Goal: Task Accomplishment & Management: Manage account settings

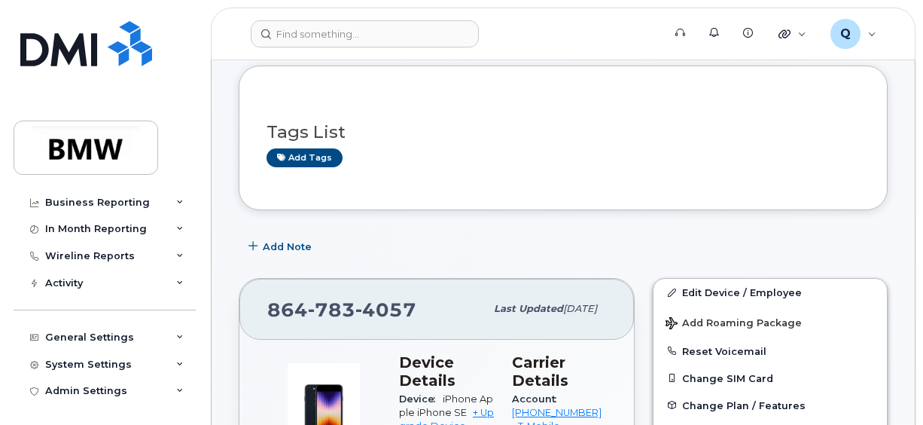
scroll to position [113, 0]
click at [104, 366] on div "System Settings" at bounding box center [88, 363] width 87 height 12
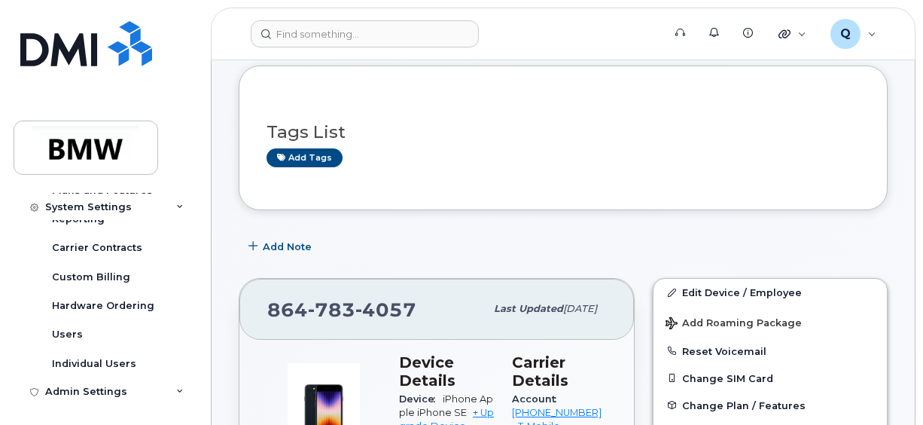
scroll to position [372, 0]
click at [111, 390] on div "Admin Settings" at bounding box center [86, 390] width 82 height 12
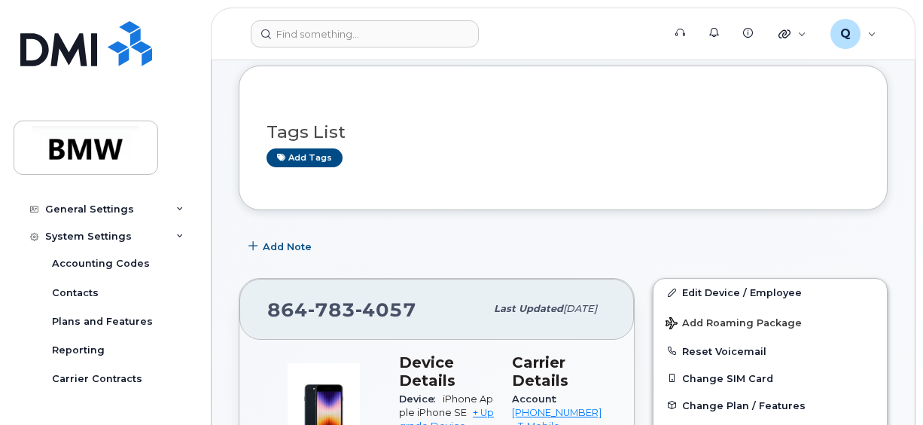
scroll to position [230, 0]
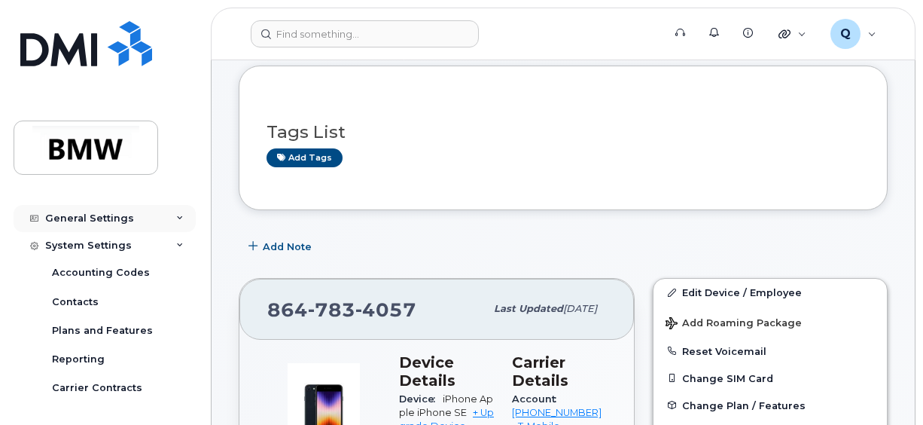
click at [87, 209] on div "General Settings" at bounding box center [105, 218] width 182 height 27
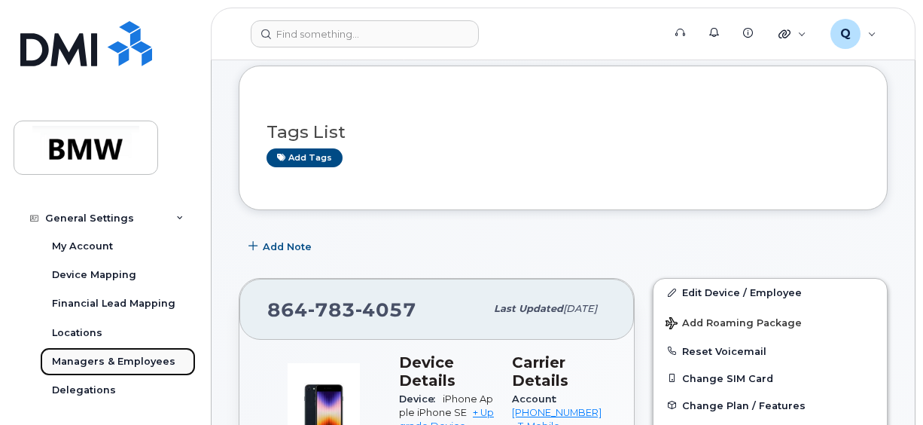
click at [154, 365] on div "Managers & Employees" at bounding box center [114, 362] width 124 height 14
click at [154, 355] on div "Managers & Employees" at bounding box center [114, 362] width 124 height 14
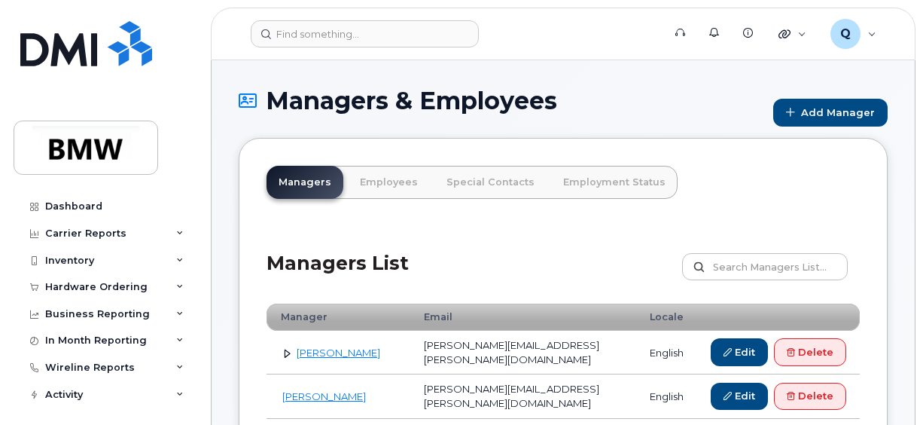
click at [404, 191] on link "Employees" at bounding box center [389, 182] width 82 height 33
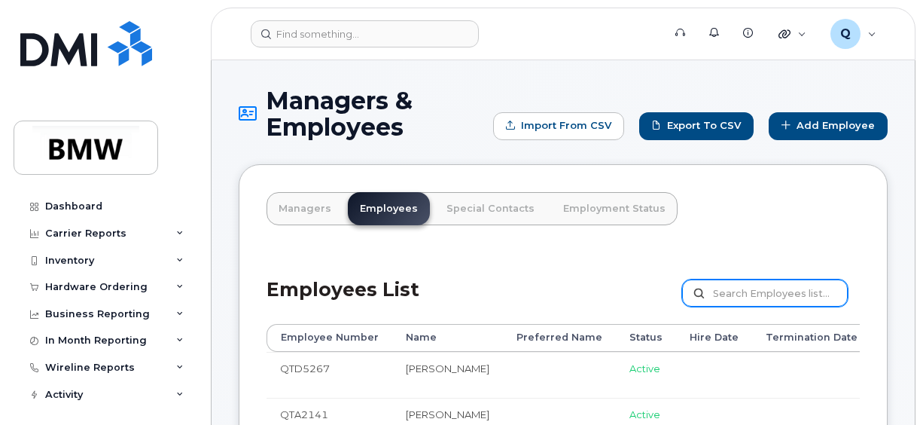
click at [759, 304] on input "text" at bounding box center [765, 292] width 166 height 27
type input "David Osborne"
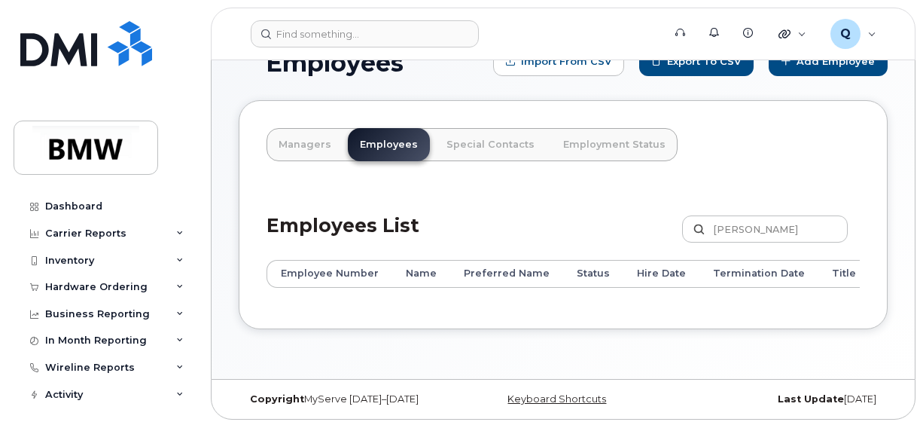
scroll to position [69, 0]
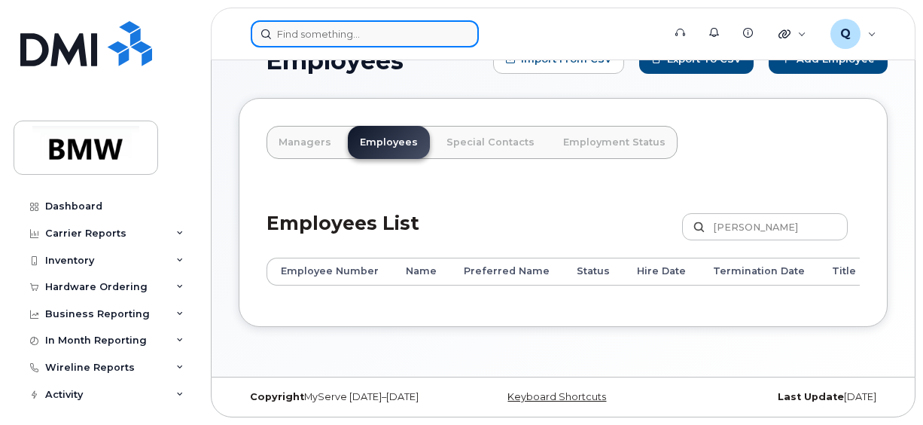
click at [357, 39] on input at bounding box center [365, 33] width 228 height 27
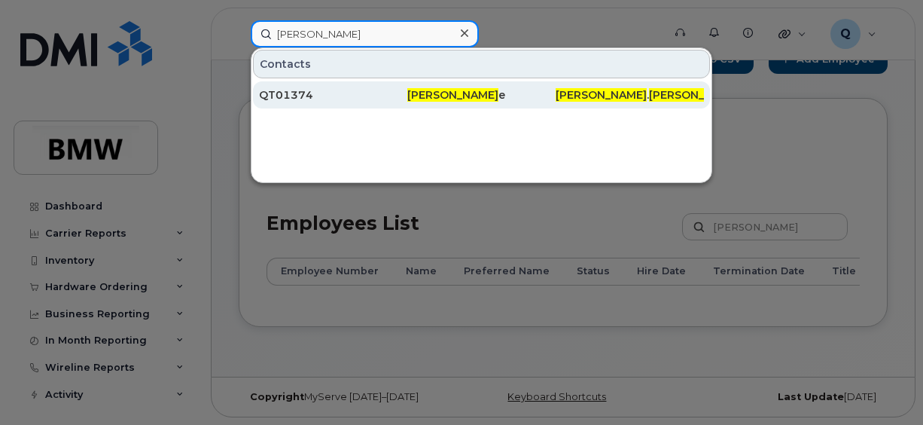
type input "David Osborn"
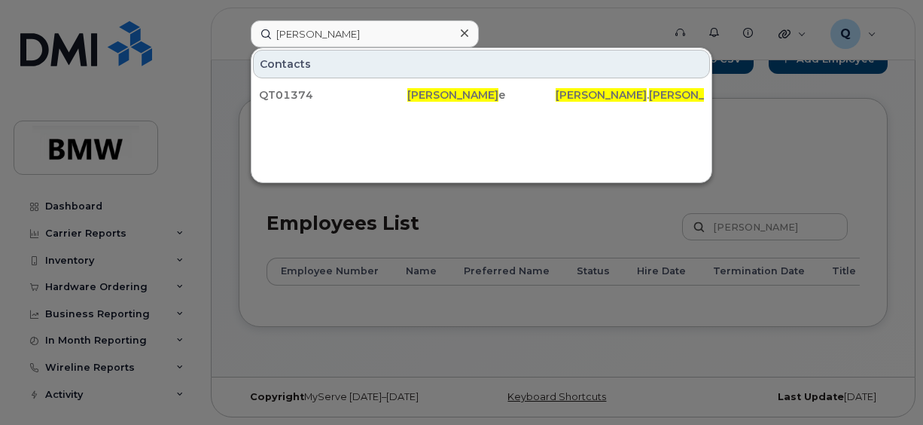
click at [795, 221] on div at bounding box center [461, 212] width 923 height 425
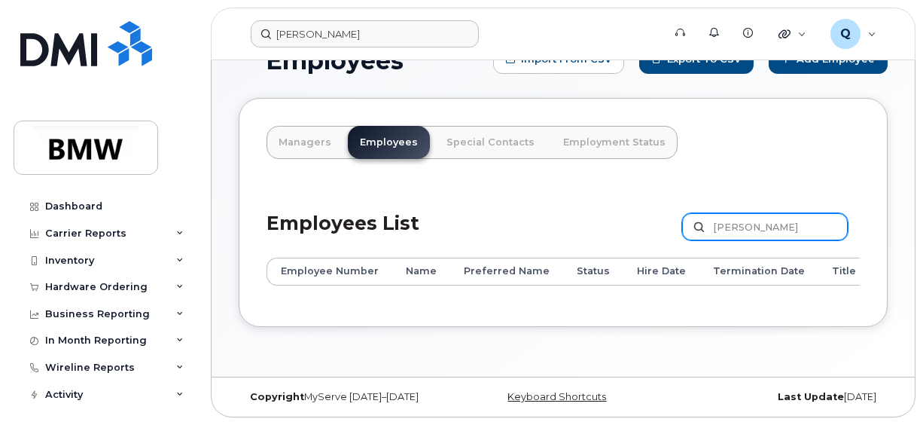
click at [795, 221] on input "David Osborne" at bounding box center [765, 226] width 166 height 27
type input "David Osborne"
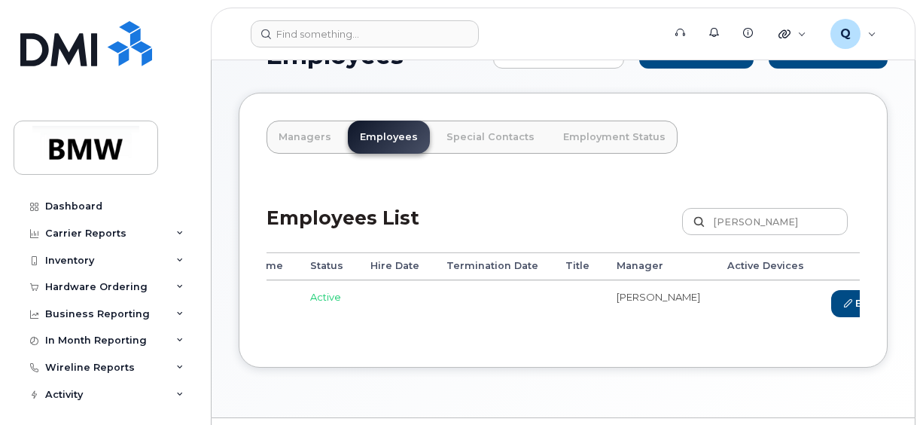
scroll to position [0, 333]
click at [818, 303] on link "Edit" at bounding box center [846, 304] width 57 height 28
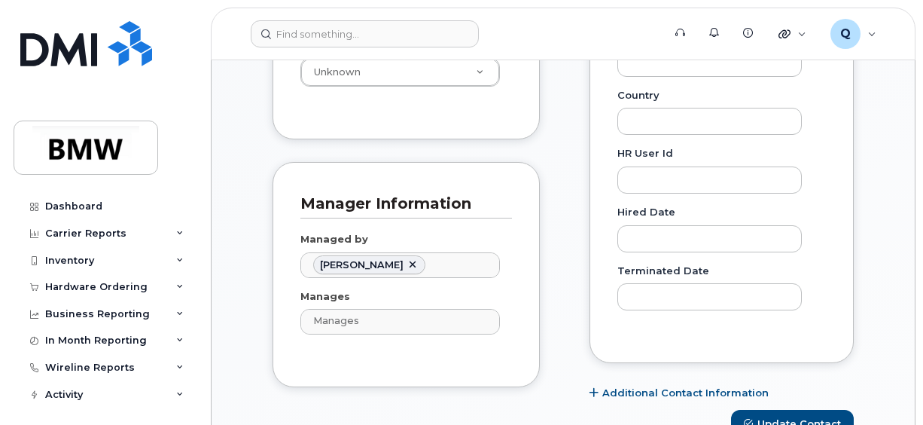
scroll to position [793, 0]
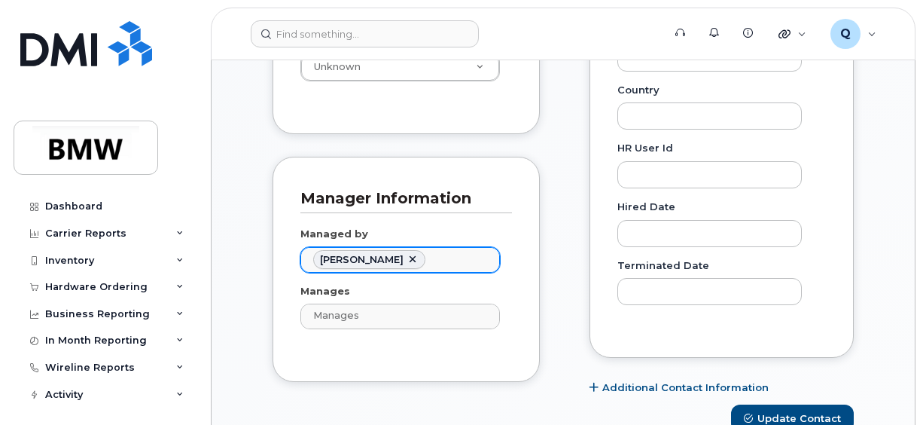
click at [407, 255] on link at bounding box center [413, 260] width 12 height 12
type input "Managed by"
click at [345, 259] on ul "Managed by" at bounding box center [400, 260] width 198 height 24
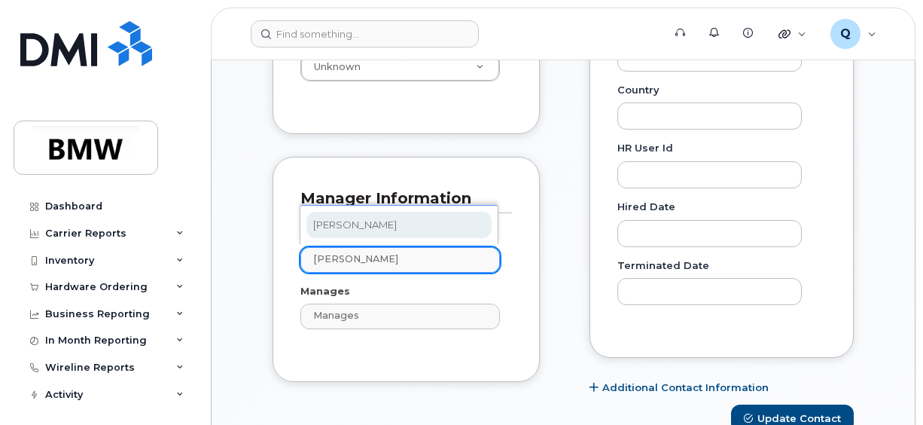
type input "Moritz lin"
type input "3005445"
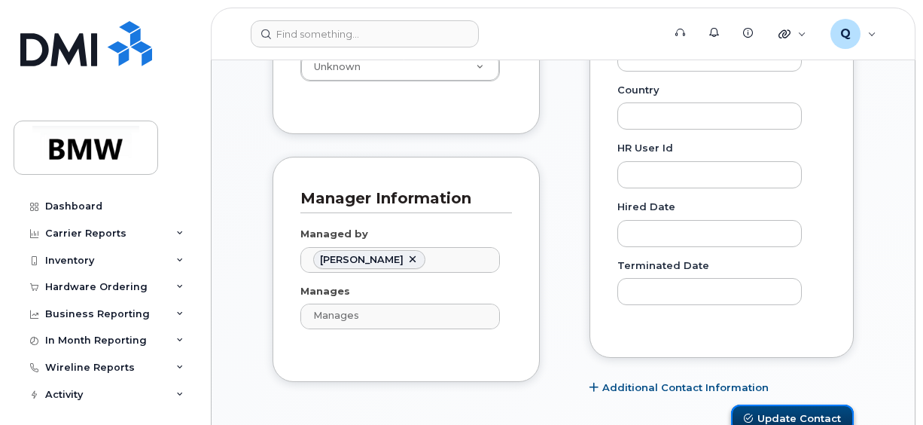
click at [777, 415] on button "Update Contact" at bounding box center [792, 418] width 123 height 28
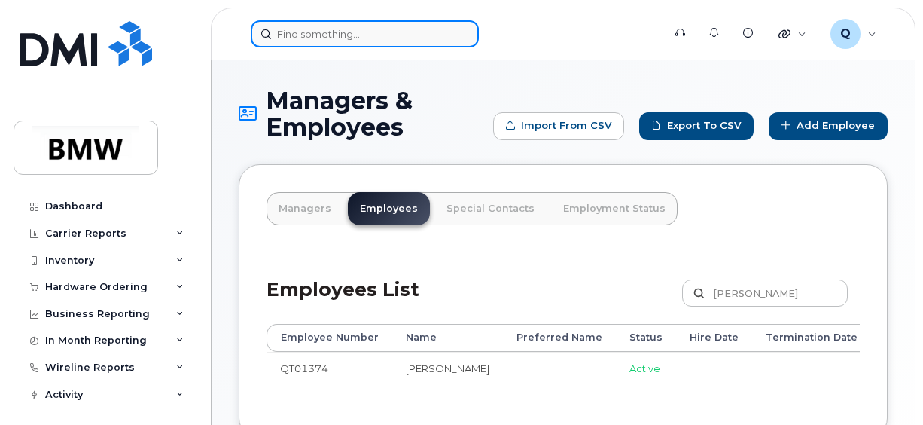
click at [288, 23] on input at bounding box center [365, 33] width 228 height 27
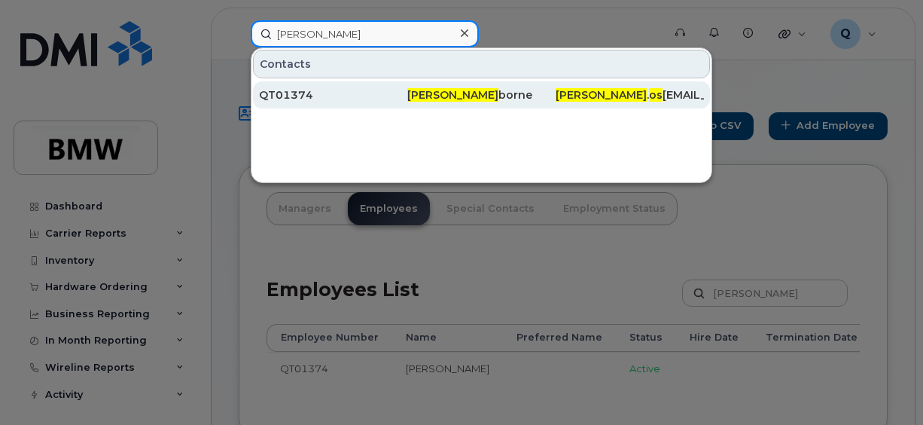
type input "[PERSON_NAME]"
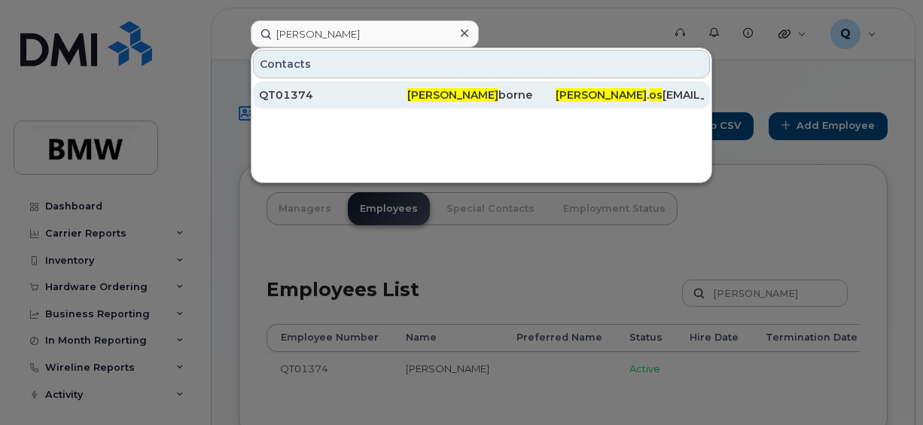
click at [319, 90] on div "QT01374" at bounding box center [333, 94] width 148 height 15
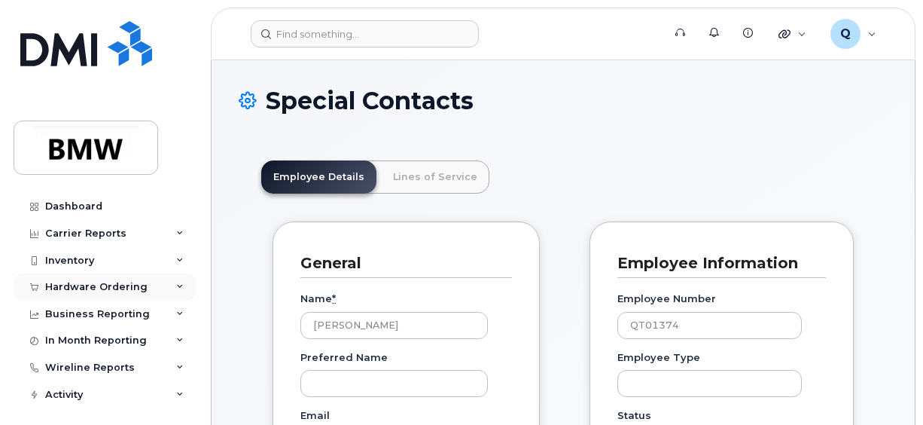
click at [106, 289] on div "Hardware Ordering" at bounding box center [96, 287] width 102 height 12
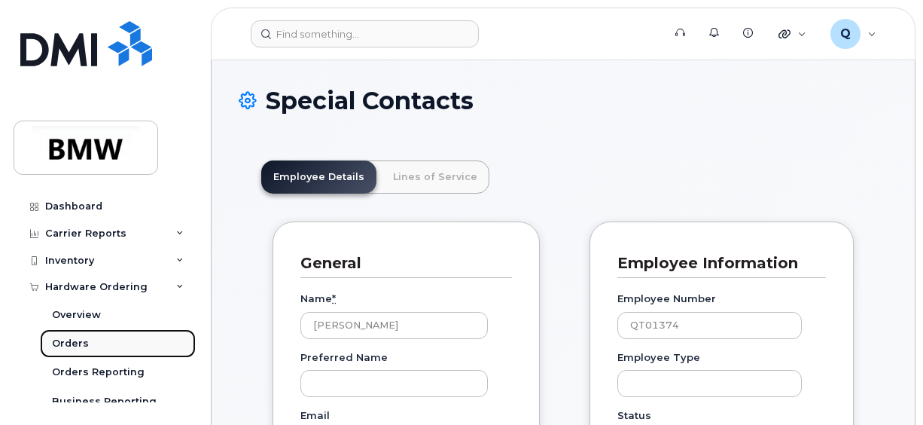
click at [61, 340] on div "Orders" at bounding box center [70, 344] width 37 height 14
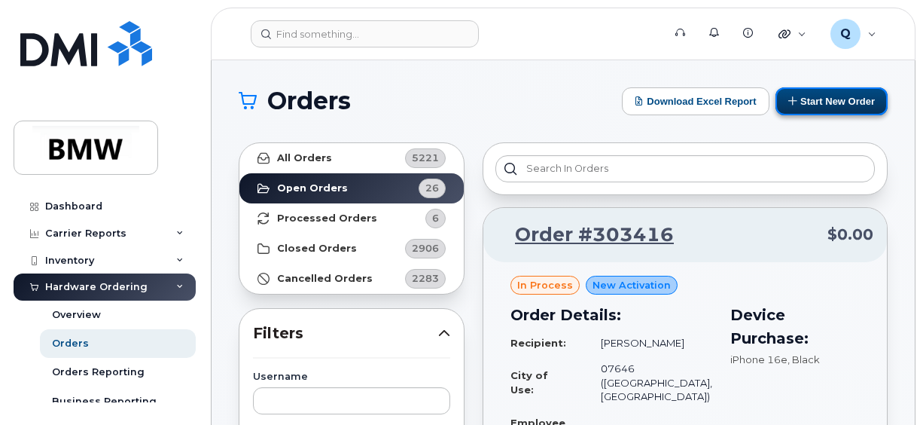
click at [820, 99] on button "Start New Order" at bounding box center [832, 101] width 112 height 28
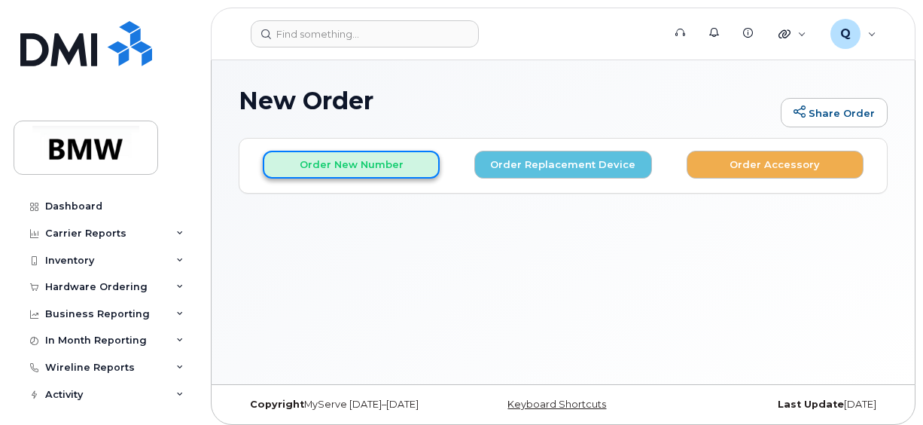
click at [358, 177] on button "Order New Number" at bounding box center [351, 165] width 177 height 28
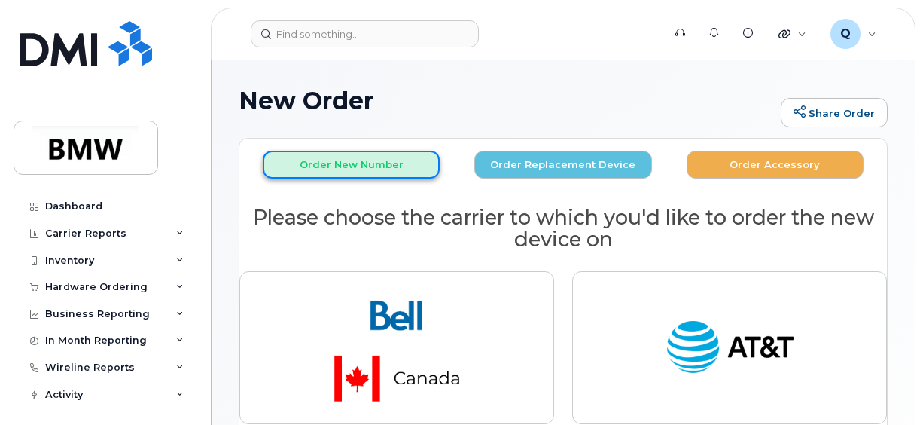
click at [366, 155] on button "Order New Number" at bounding box center [351, 165] width 177 height 28
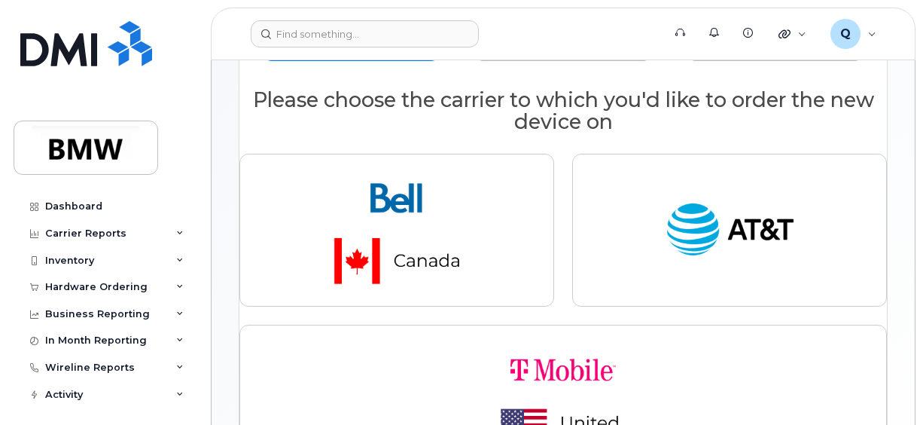
scroll to position [152, 0]
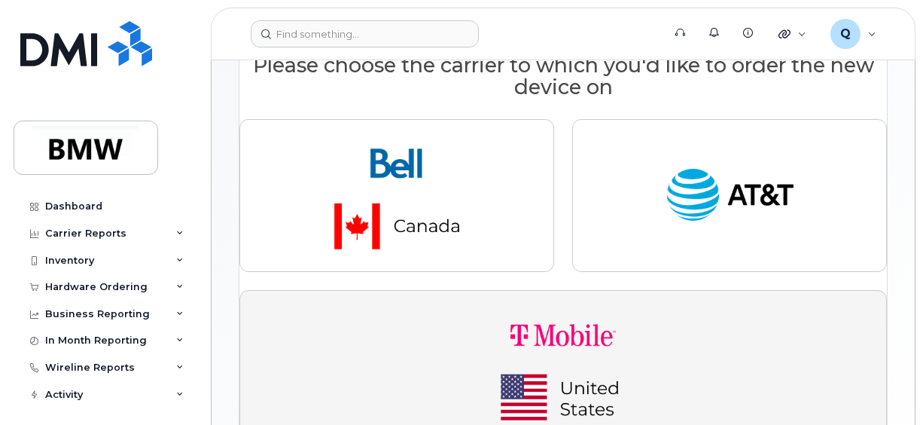
click at [454, 325] on button "button" at bounding box center [563, 366] width 648 height 152
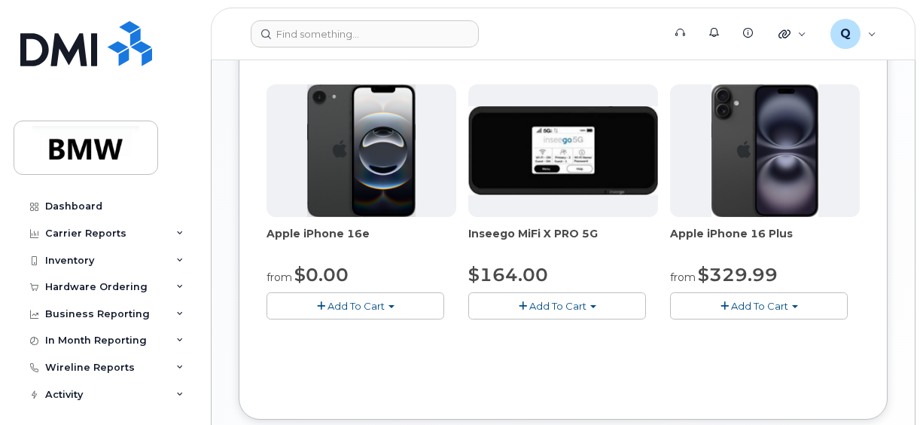
scroll to position [613, 0]
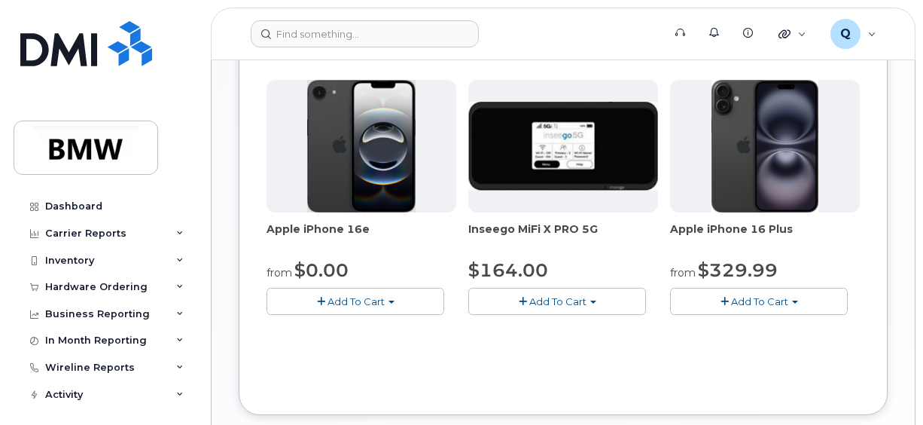
click at [374, 297] on span "Add To Cart" at bounding box center [356, 301] width 57 height 12
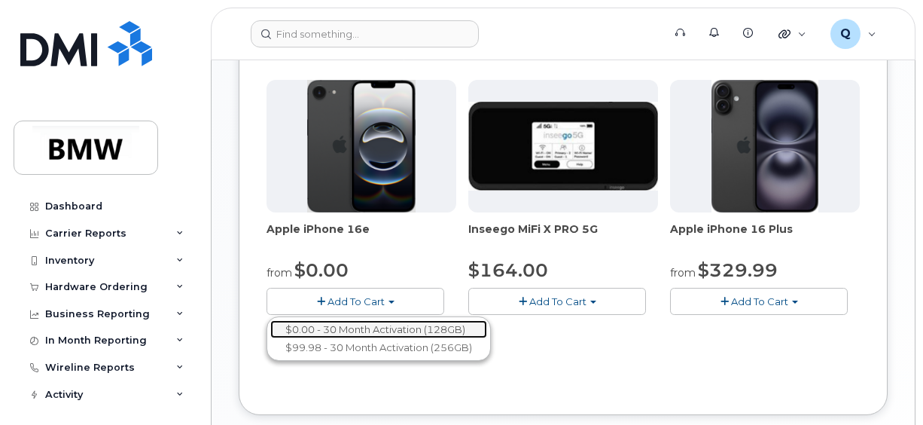
click at [362, 325] on link "$0.00 - 30 Month Activation (128GB)" at bounding box center [378, 329] width 217 height 19
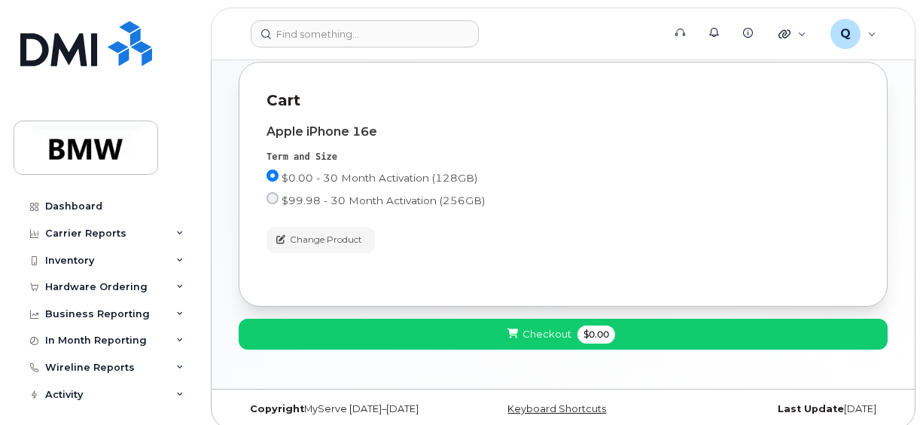
scroll to position [285, 0]
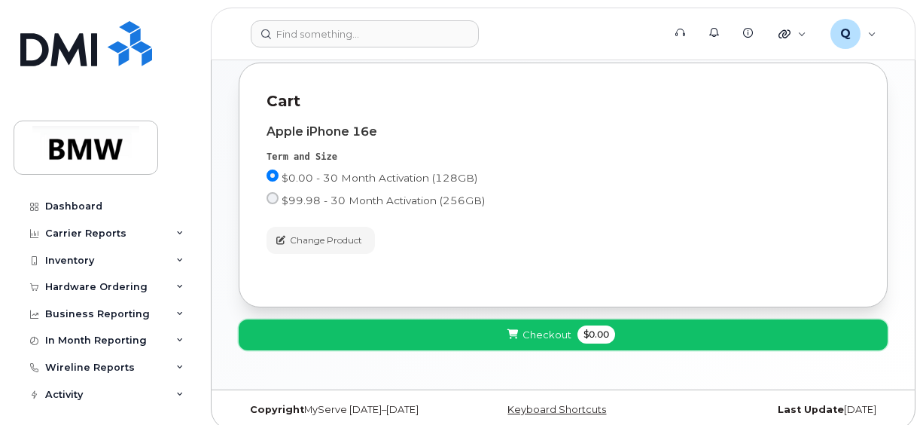
click at [411, 325] on button "Checkout $0.00" at bounding box center [563, 334] width 649 height 31
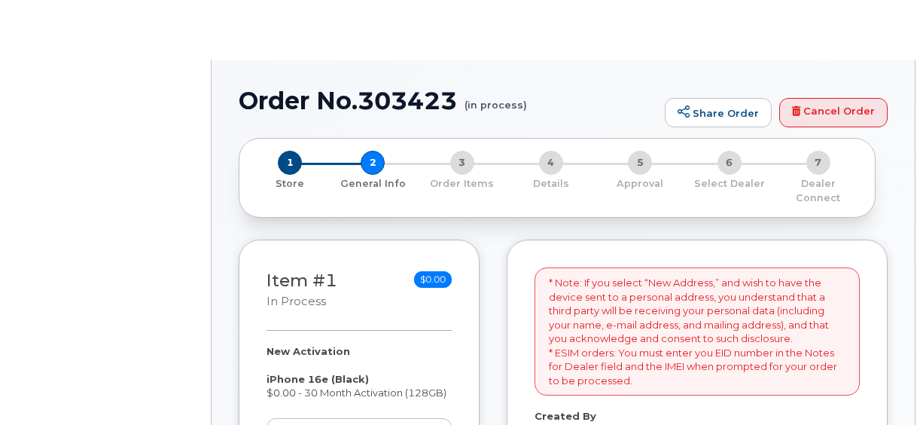
select select
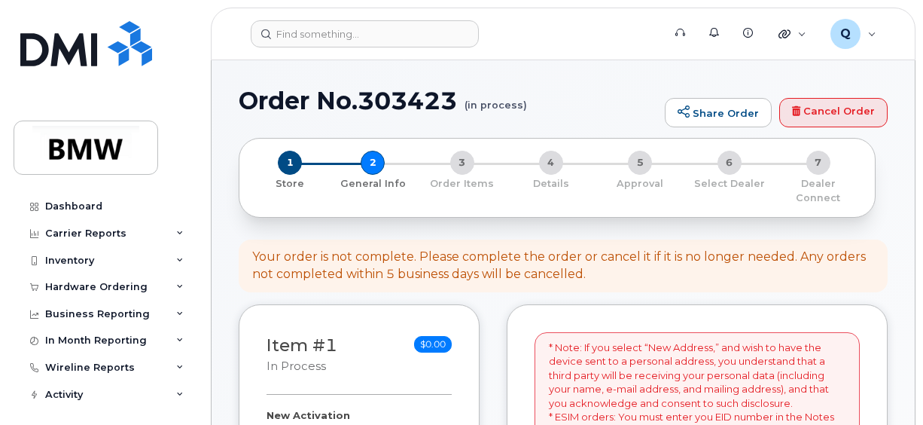
drag, startPoint x: 923, startPoint y: 90, endPoint x: 917, endPoint y: 110, distance: 20.5
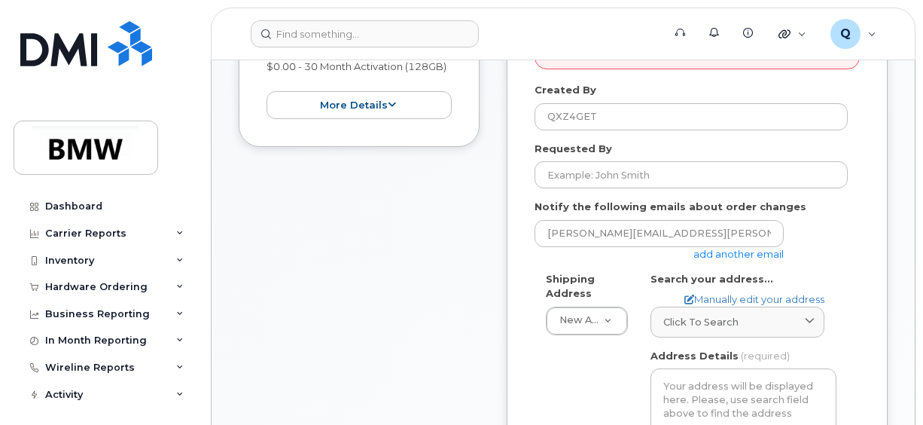
scroll to position [389, 0]
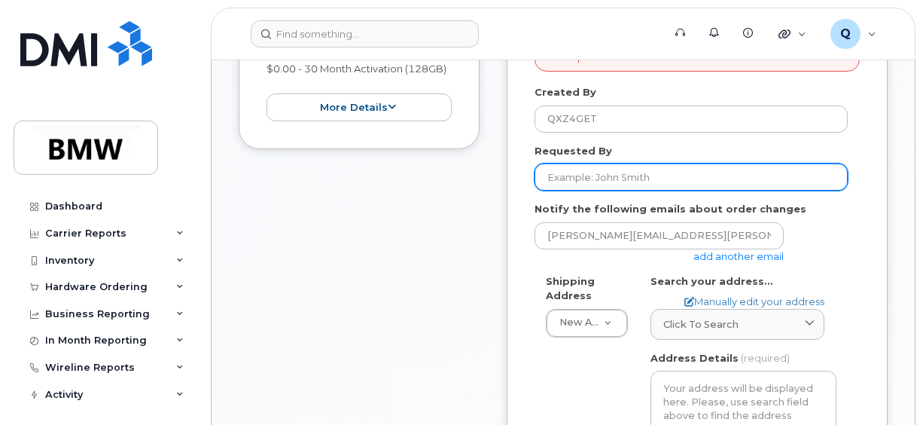
click at [692, 164] on input "Requested By" at bounding box center [691, 176] width 313 height 27
type input "[PERSON_NAME]"
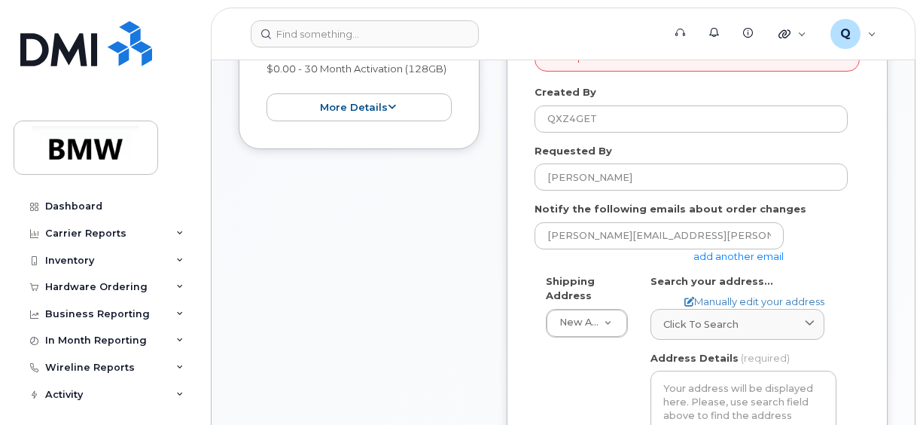
click at [732, 250] on link "add another email" at bounding box center [739, 256] width 90 height 12
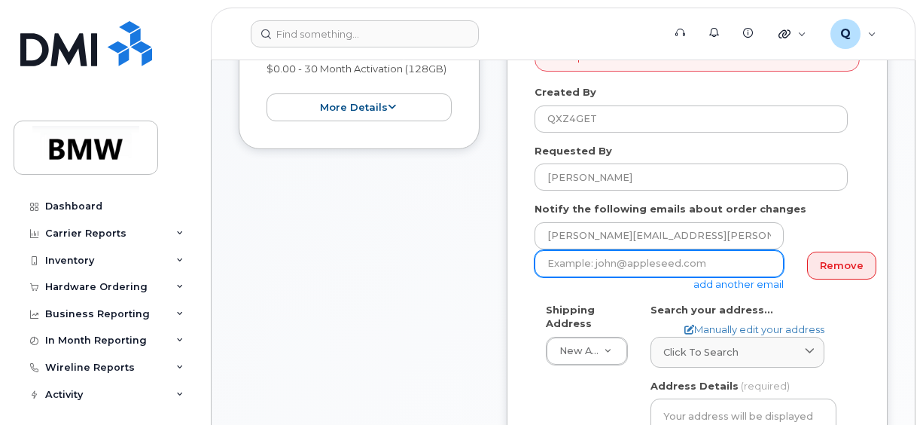
click at [628, 250] on input "email" at bounding box center [659, 263] width 249 height 27
type input "jackie.berlengi@bmwna.com"
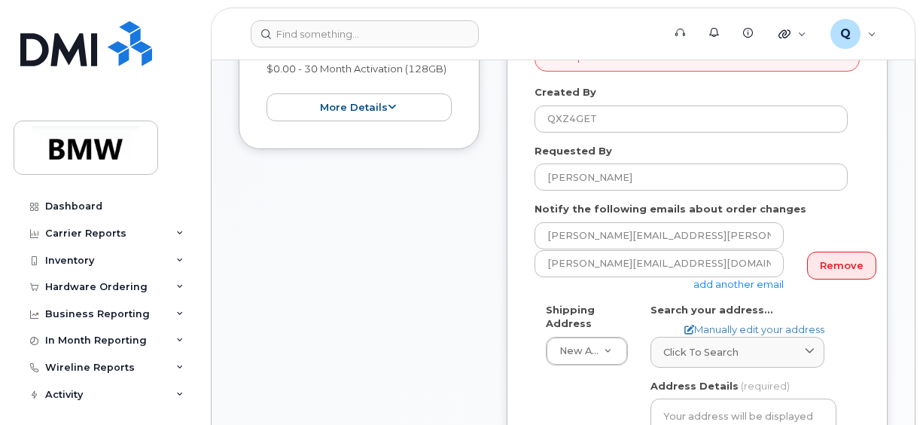
click at [753, 278] on link "add another email" at bounding box center [739, 284] width 90 height 12
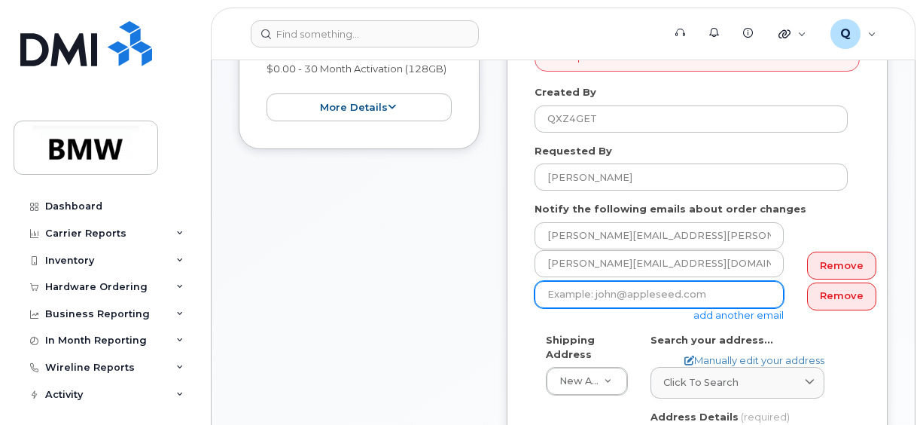
click at [702, 281] on input "email" at bounding box center [659, 294] width 249 height 27
type input "[PERSON_NAME][EMAIL_ADDRESS][PERSON_NAME][DOMAIN_NAME]"
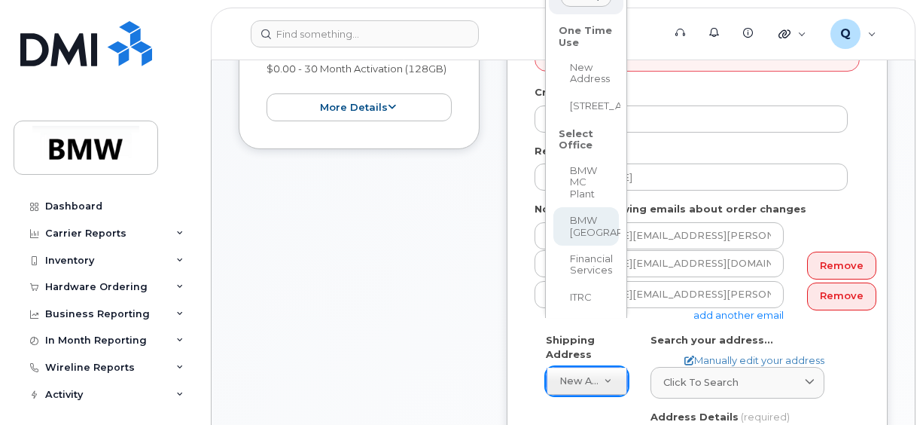
scroll to position [374, 0]
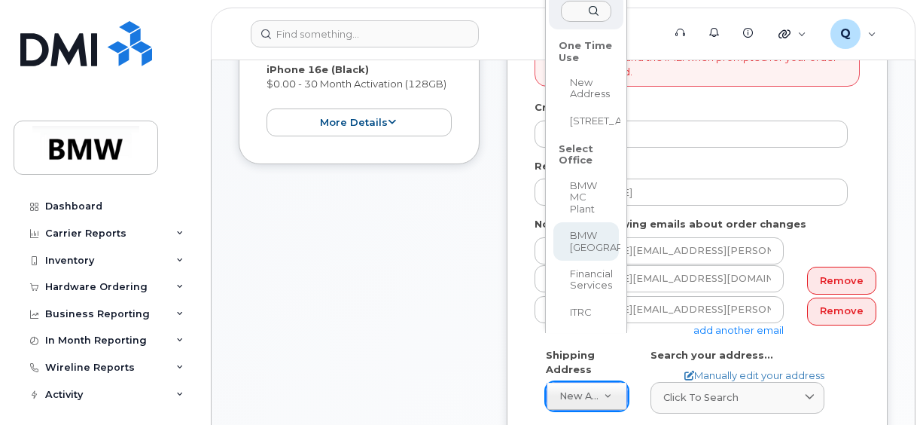
select select
type textarea "200 BMW Drive Woodcliff Lake NJ 07677 Woodcliff Lake New Jersey 07677"
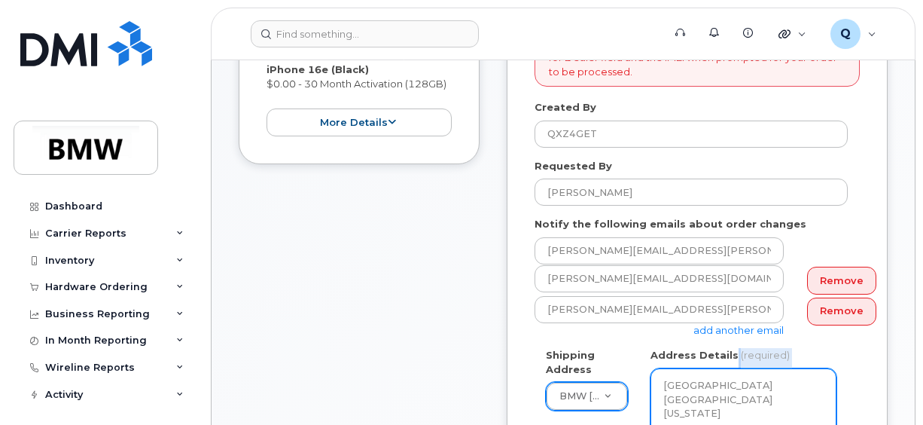
drag, startPoint x: 729, startPoint y: 343, endPoint x: 780, endPoint y: 383, distance: 64.5
click at [780, 383] on div "Address Details (required) 200 BMW Drive Woodcliff Lake NJ 07677 Woodcliff Lake…" at bounding box center [744, 396] width 186 height 97
drag, startPoint x: 923, startPoint y: 199, endPoint x: 922, endPoint y: 213, distance: 14.3
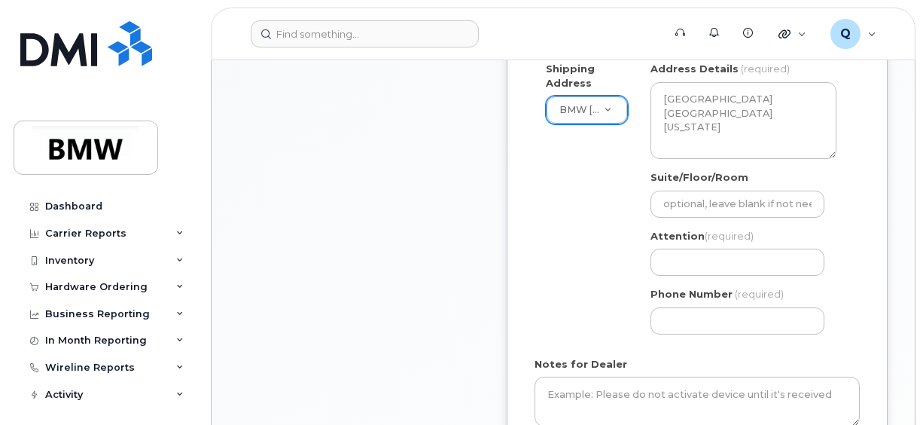
scroll to position [662, 0]
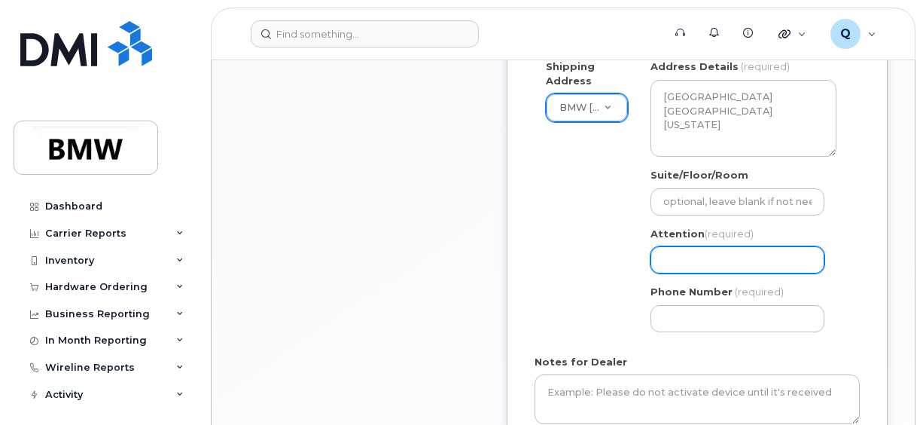
click at [731, 246] on input "Attention (required)" at bounding box center [738, 259] width 174 height 27
select select
type input "J"
select select
type input "Ja"
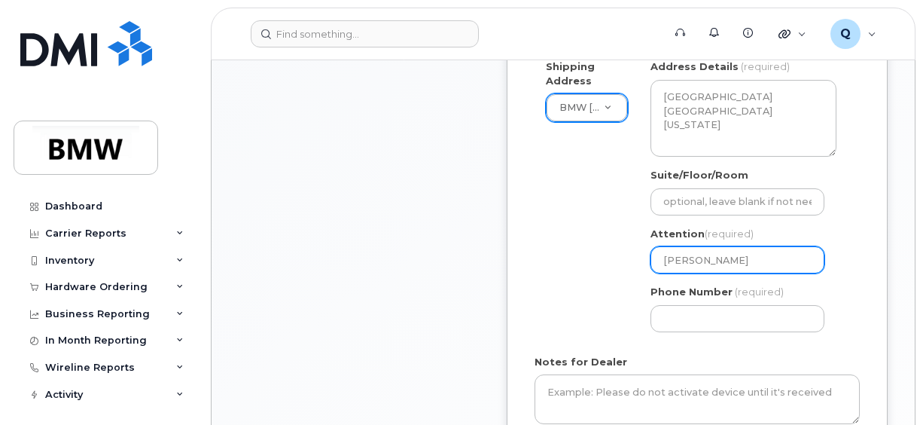
select select
type input "Jak"
select select
type input "Jaki"
select select
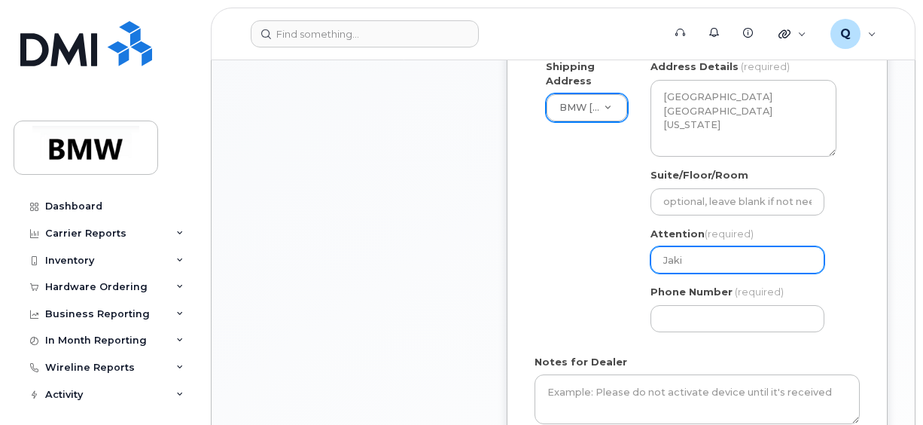
type input "Jakie"
select select
type input "Jakie]"
select select
type input "Jakie"
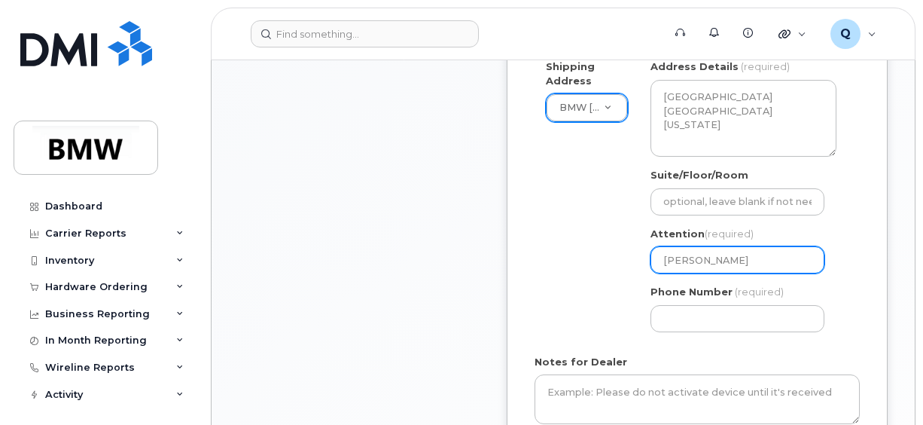
select select
type input "Jaki"
select select
type input "Jak"
select select
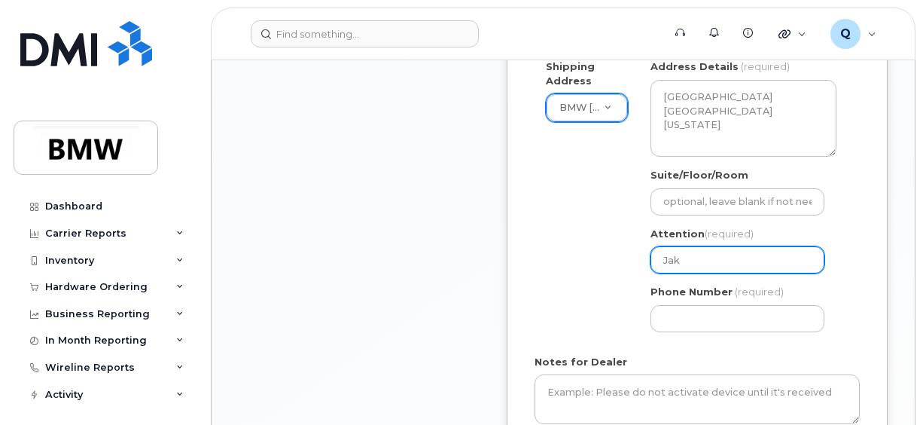
type input "Ja"
select select
type input "Jac"
select select
type input "Jack"
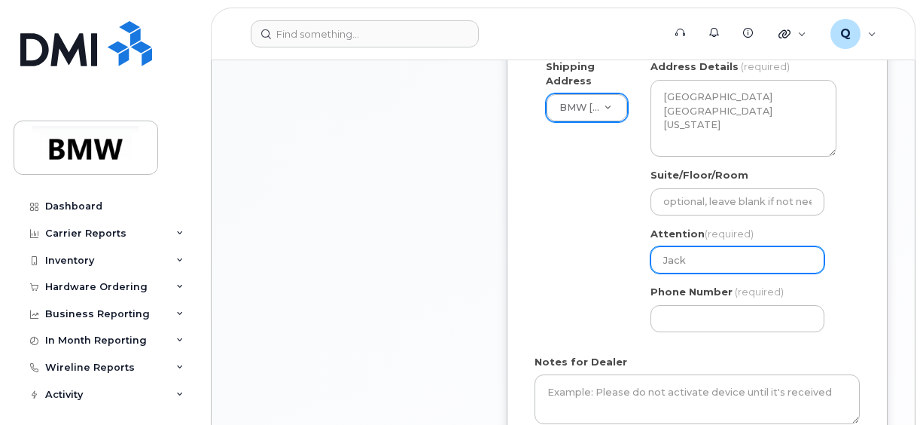
select select
type input "Jacki"
select select
type input "Jackie"
select select
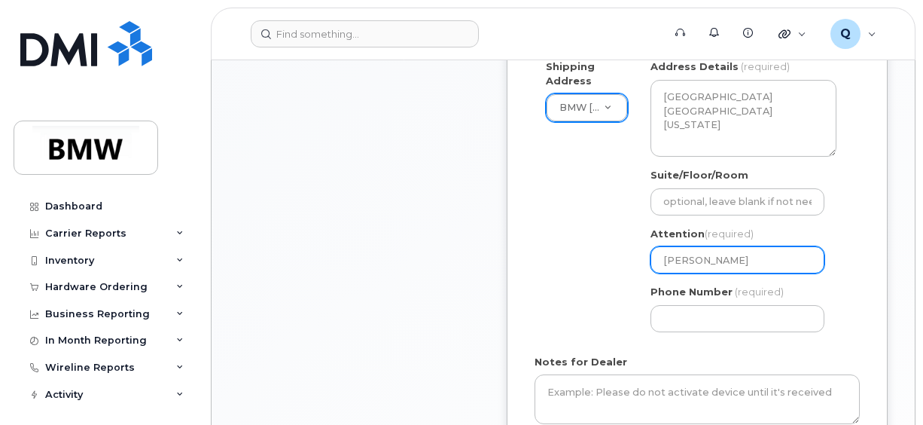
type input "Jackie B"
select select
type input "Jackie Be"
select select
type input "Jackie Ber"
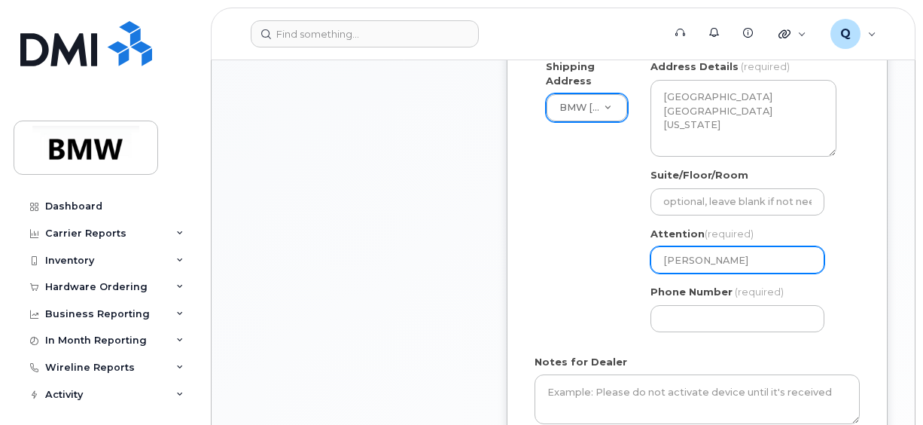
select select
type input "Jackie Berl"
select select
type input "Jackie Berle"
select select
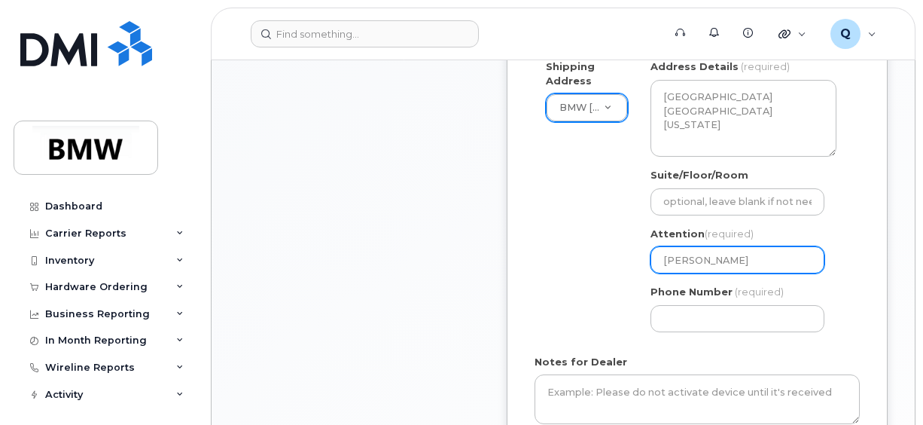
type input "Jackie Berlen"
select select
type input "Jackie Berleng"
select select
type input "Jackie Berlengi"
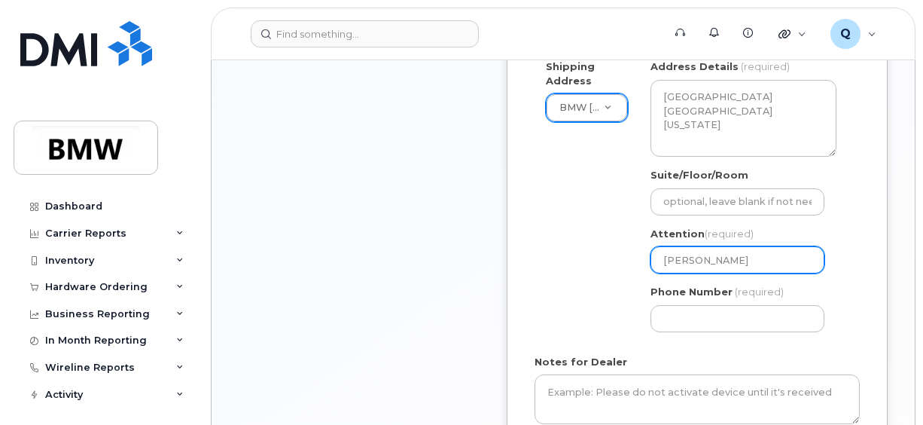
select select
type input "Jackie Berlengi o"
select select
type input "Jackie Berlengi or"
select select
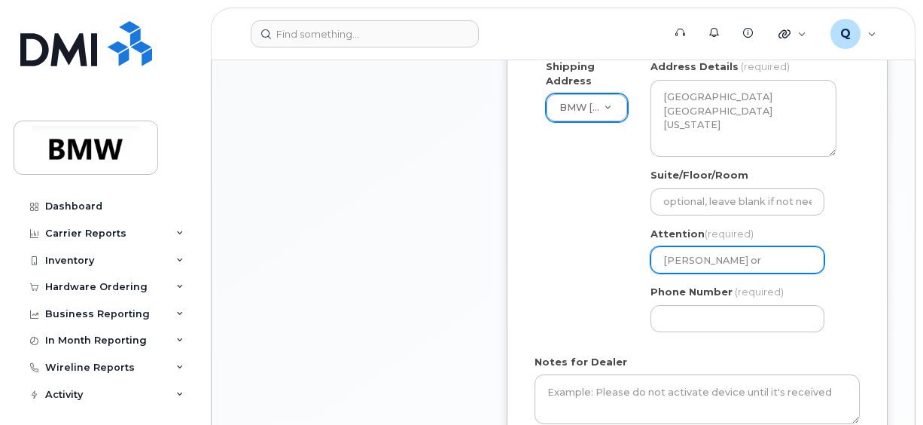
type input "Jackie Berlengi or D"
select select
type input "Jackie Berlengi or Da"
select select
type input "Jackie Berlengi or Dav"
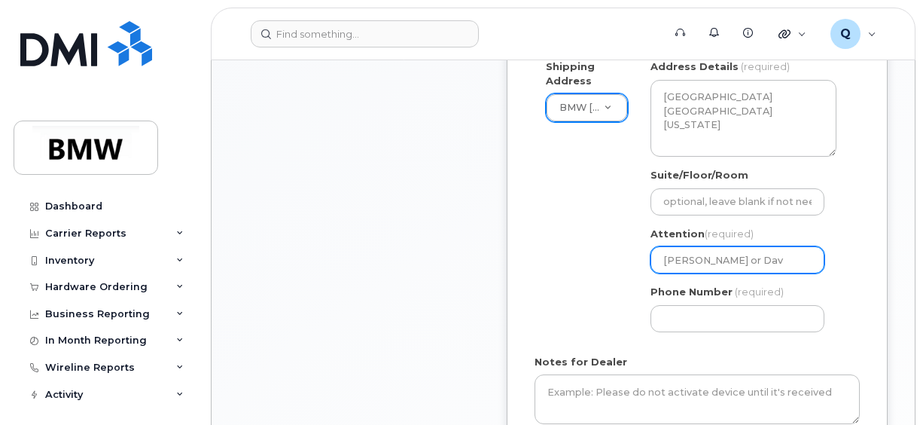
select select
type input "Jackie Berlengi or Davi"
select select
type input "Jackie Berlengi or David"
select select
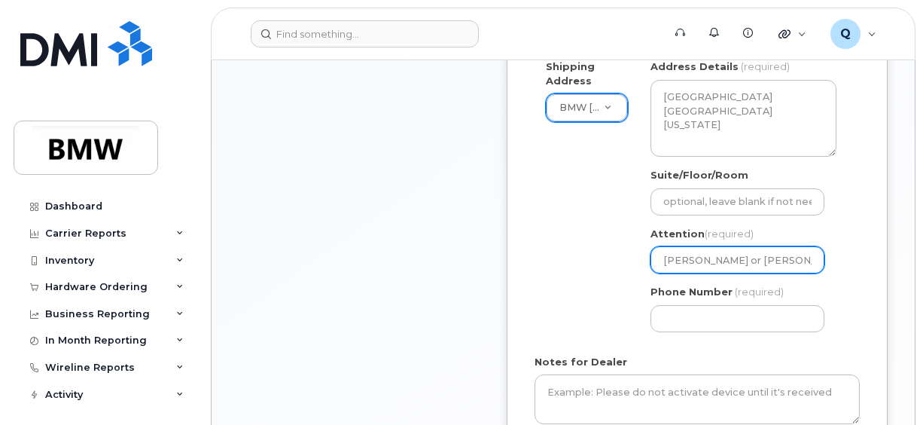
type input "Jackie Berlengi or David O"
select select
type input "Jackie Berlengi or David Os"
select select
type input "Jackie Berlengi or David Osb"
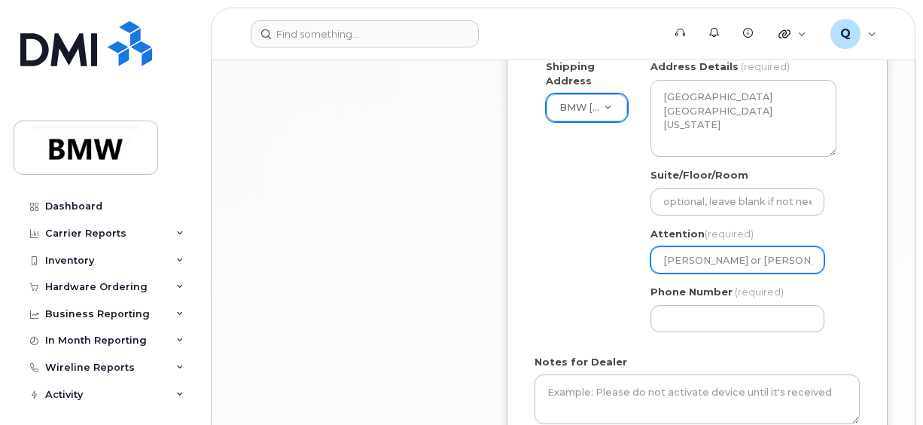
select select
type input "Jackie Berlengi or David Osbo"
select select
type input "Jackie Berlengi or David Osbor"
select select
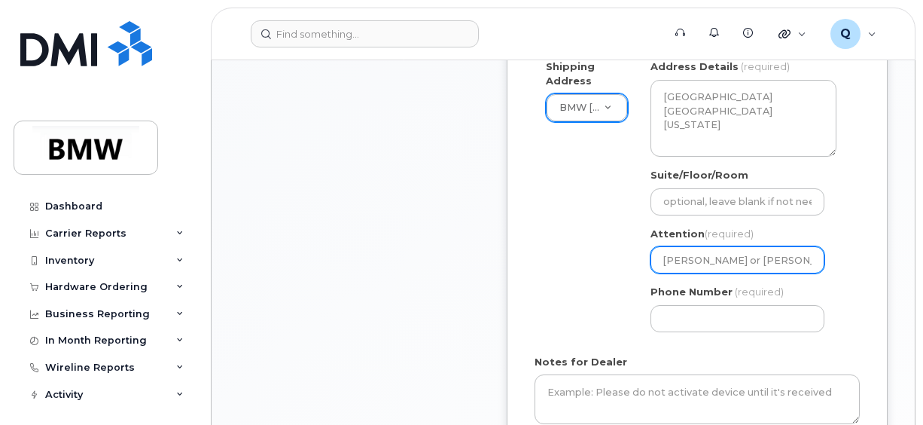
type input "Jackie Berlengi or David Osborn"
select select
type input "Jackie Berlengi or David Osborne"
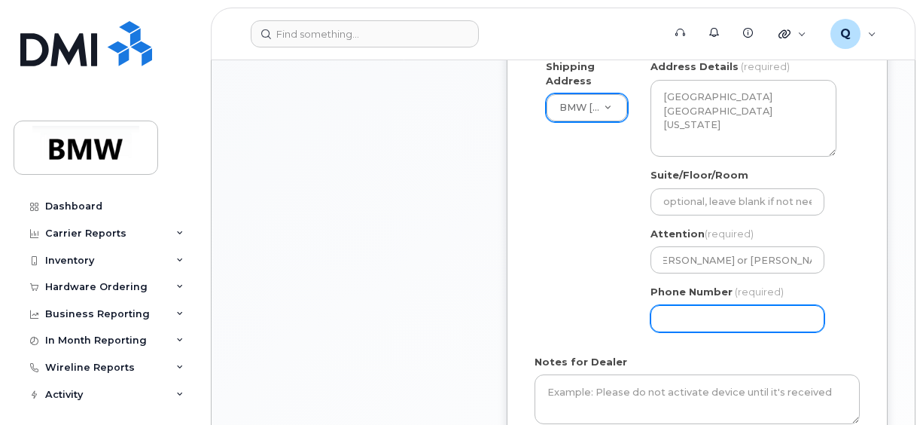
scroll to position [0, 0]
click at [715, 305] on input "Phone Number" at bounding box center [738, 318] width 174 height 27
select select
type input "201307362"
select select
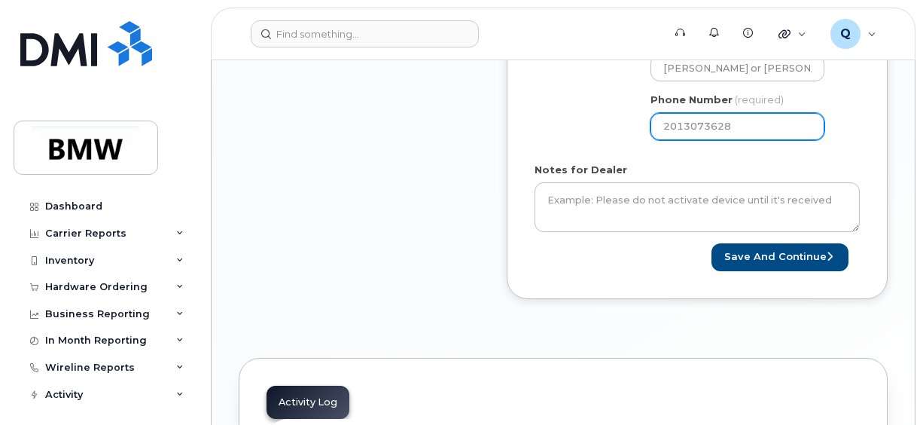
scroll to position [856, 0]
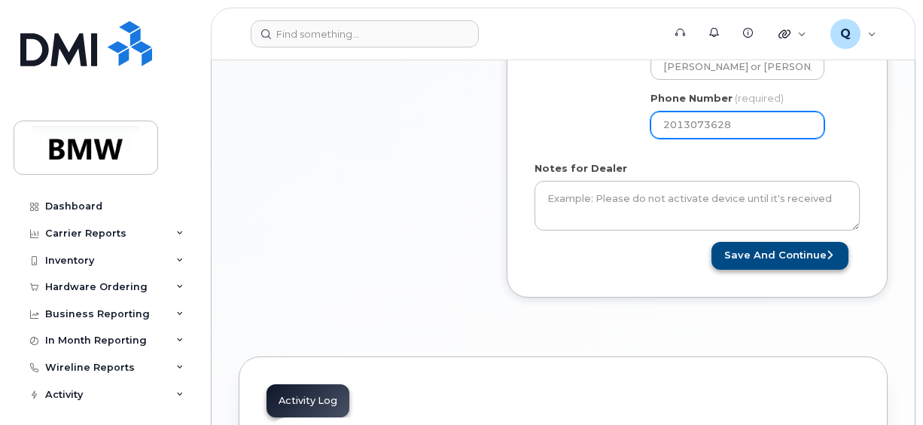
type input "2013073628"
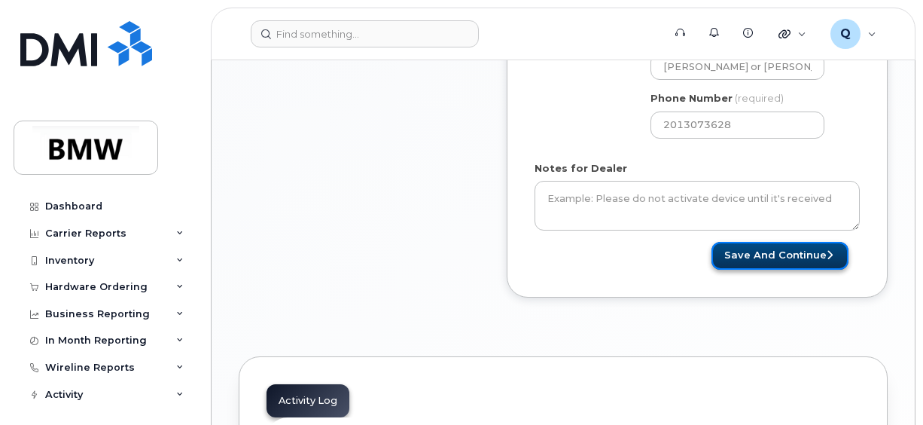
click at [776, 242] on button "Save and Continue" at bounding box center [780, 256] width 137 height 28
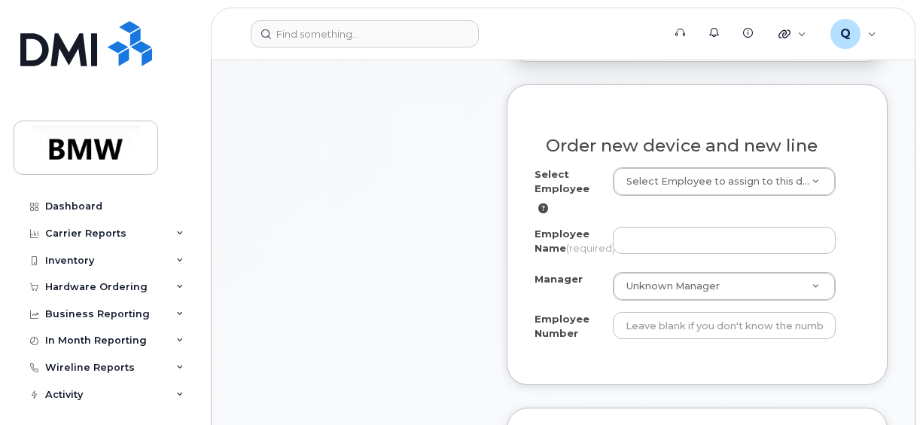
scroll to position [522, 0]
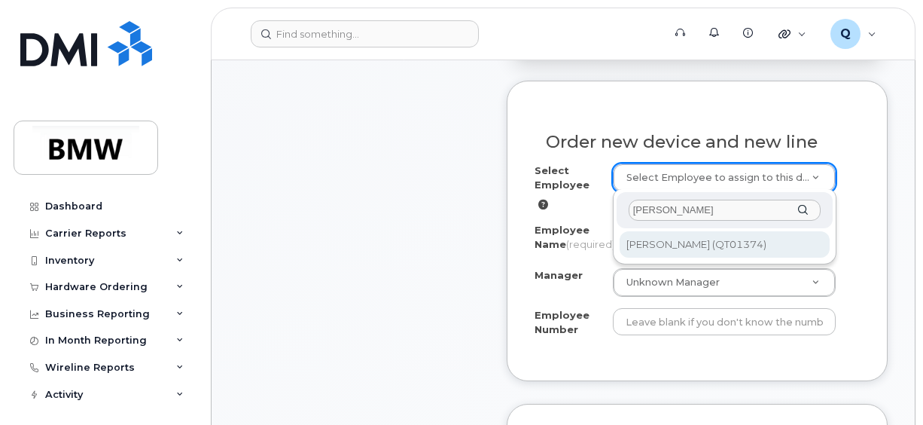
type input "david os"
type input "1897575"
type input "[PERSON_NAME]"
type input "QT01374"
type input "WL: 300 North Campus"
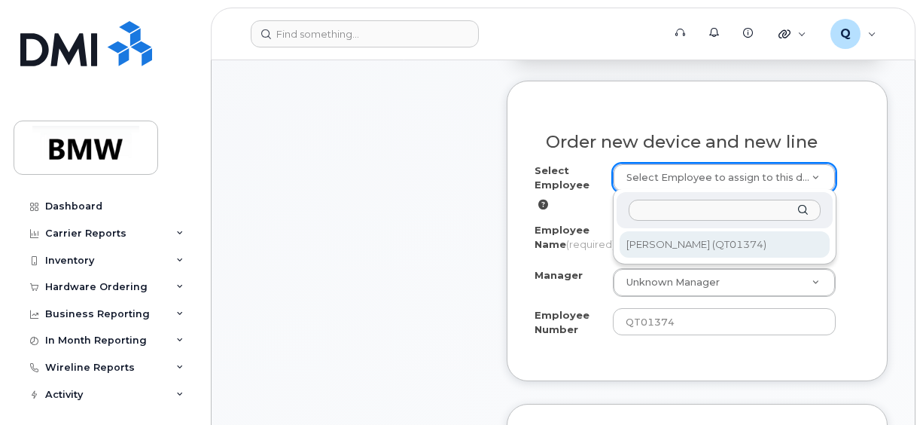
select select
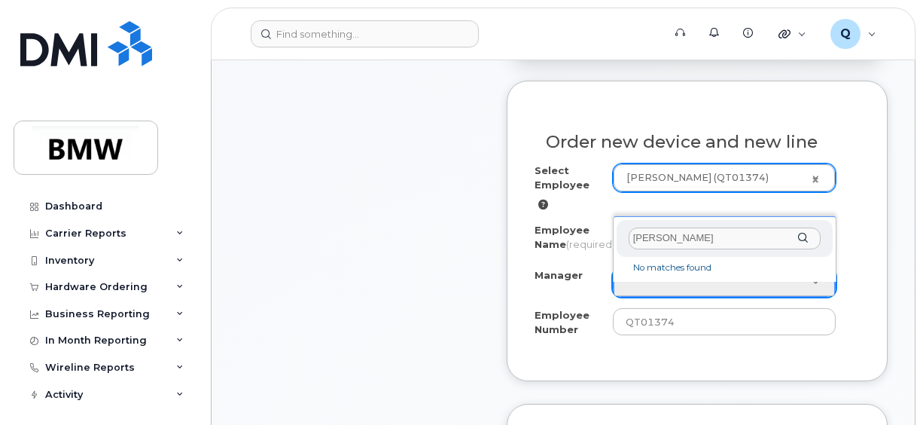
type input "moritz lin"
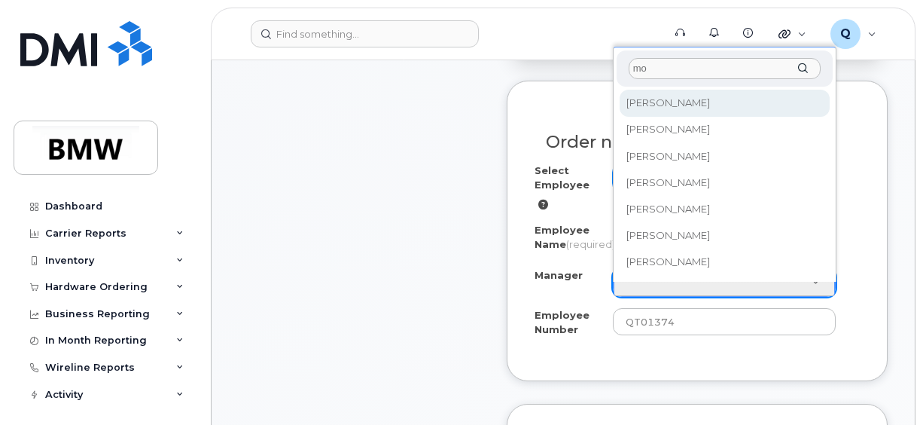
type input "m"
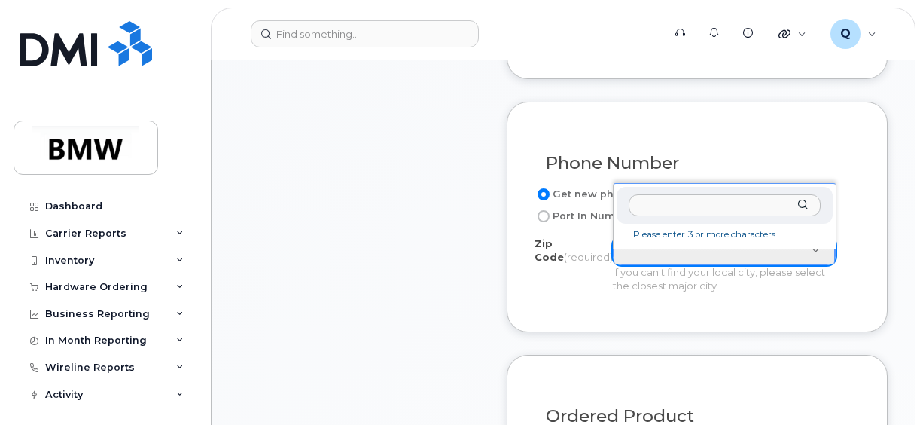
scroll to position [827, 0]
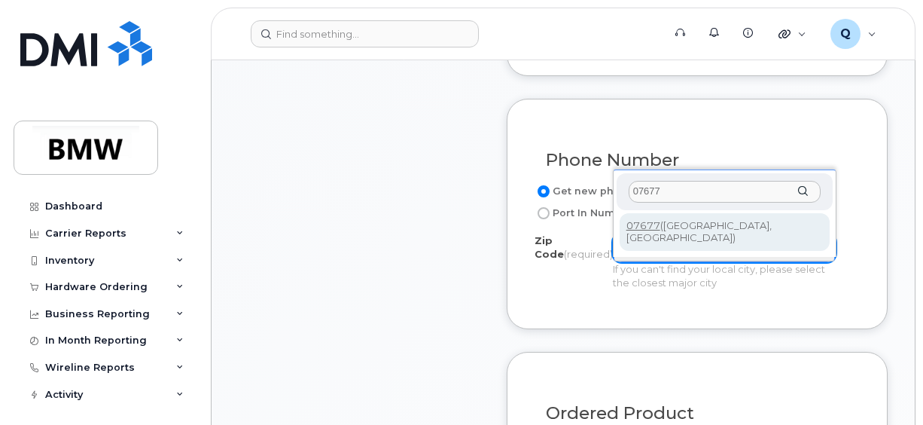
type input "07677"
type input "07677 (Woodcliff Lake, NJ)"
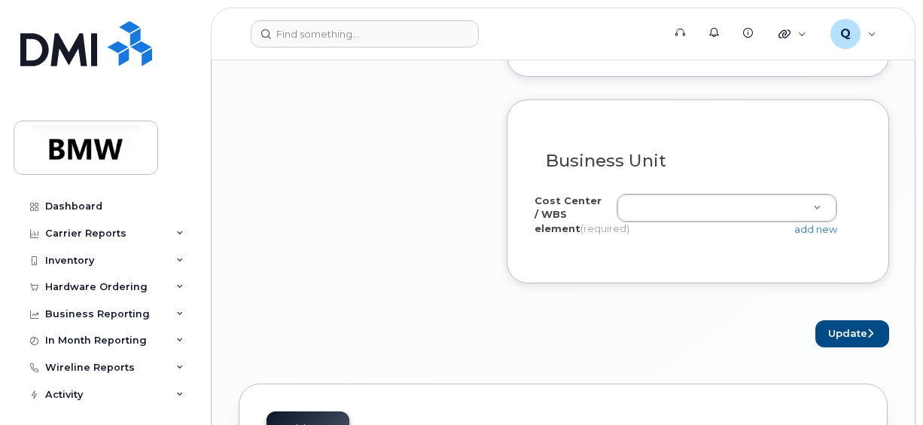
scroll to position [1486, 0]
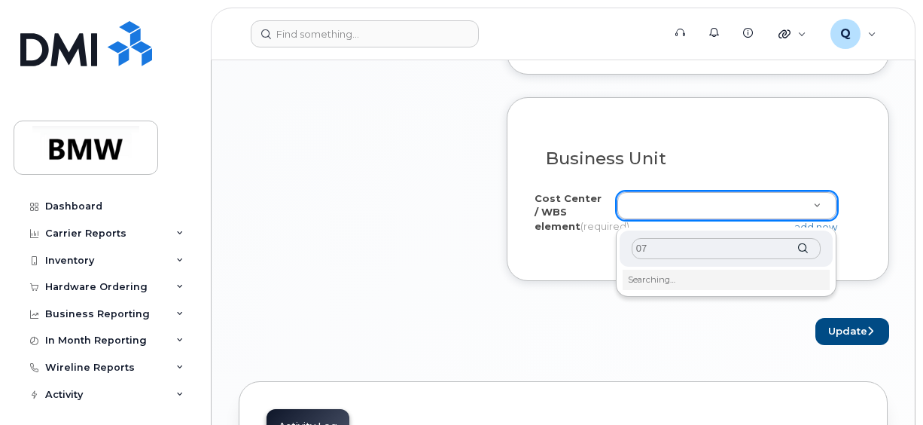
type input "0"
type input "o702"
type input "O702.108000"
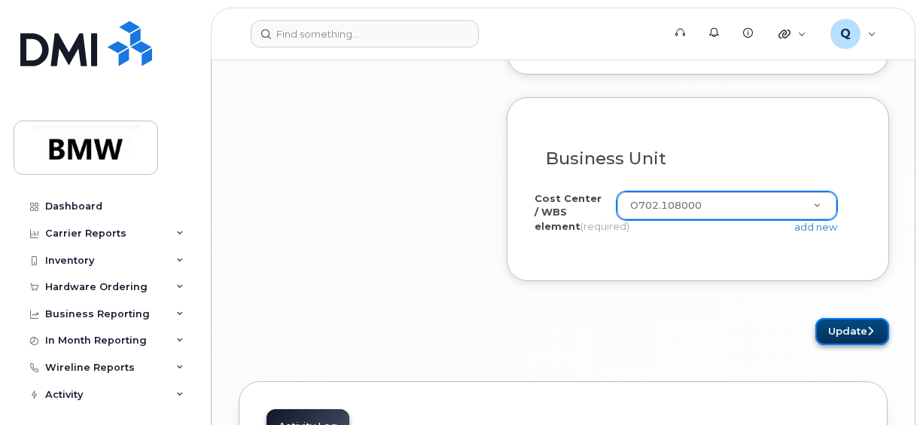
click at [841, 346] on button "Update" at bounding box center [853, 332] width 74 height 28
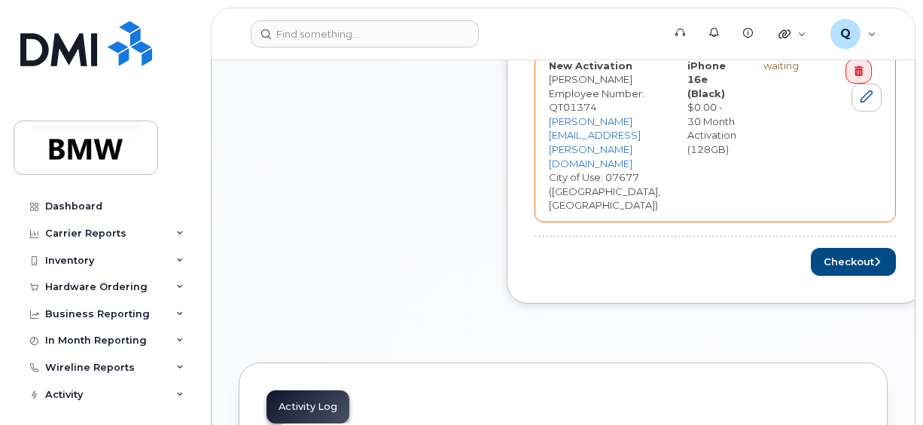
scroll to position [756, 0]
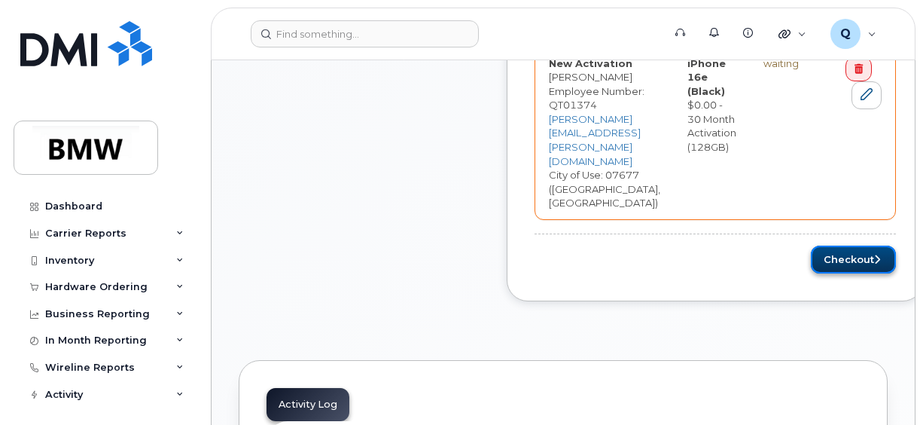
click at [880, 246] on button "Checkout" at bounding box center [853, 260] width 85 height 28
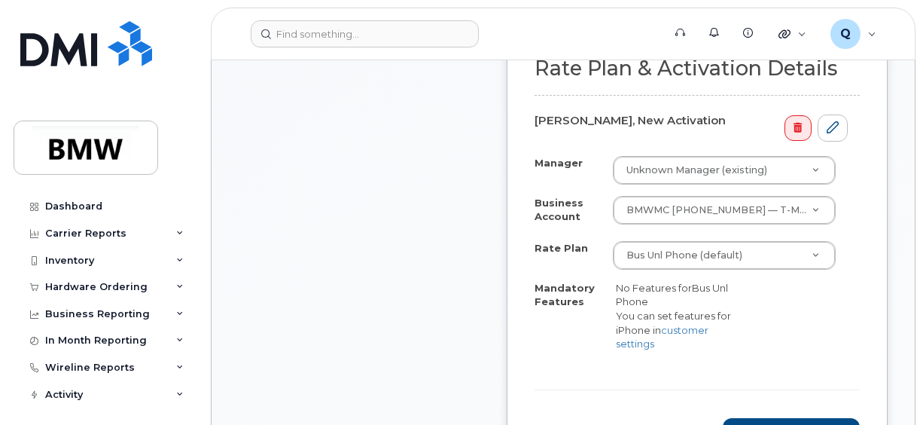
scroll to position [535, 0]
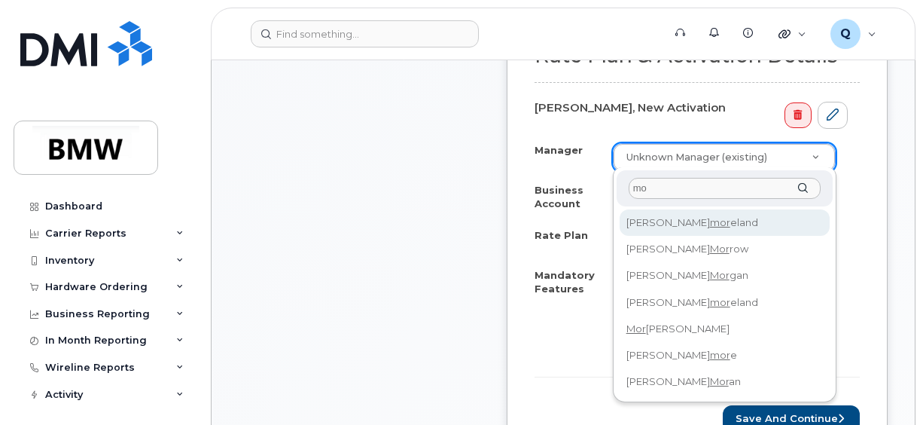
type input "m"
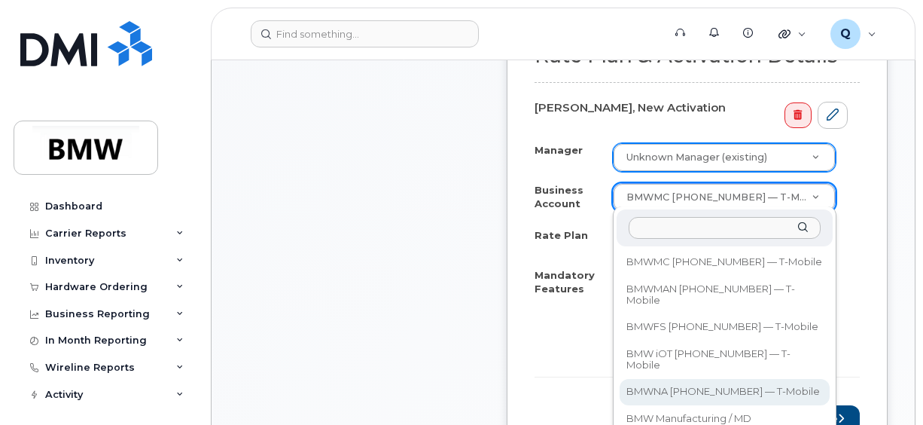
select select "12250"
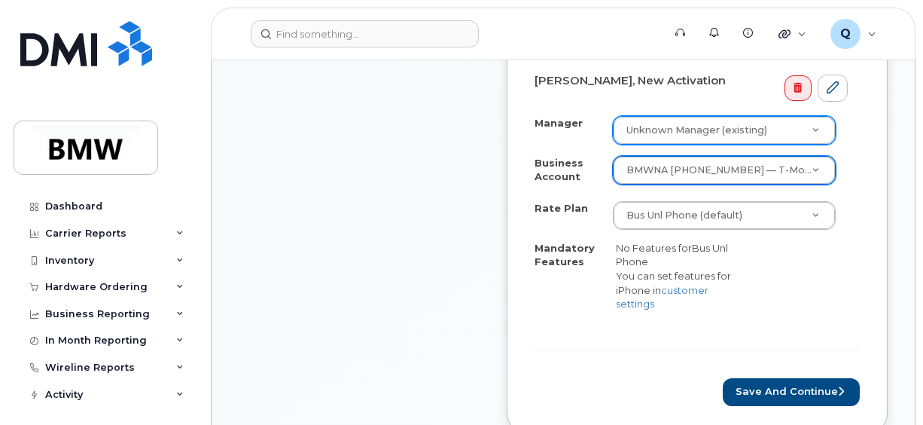
scroll to position [555, 0]
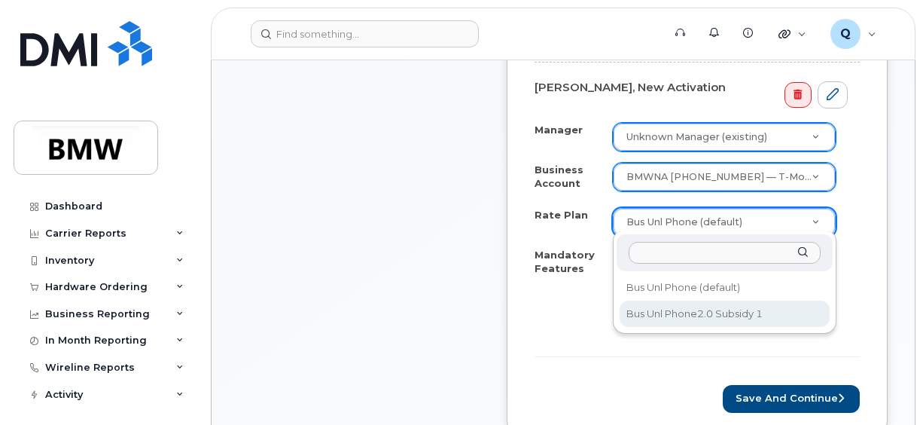
select select "Bus Unl Phone2.0 Subsidy 1"
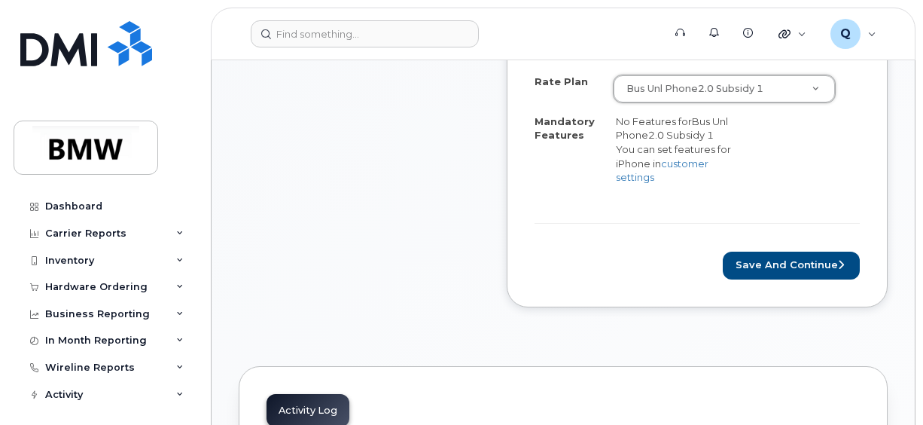
scroll to position [655, 0]
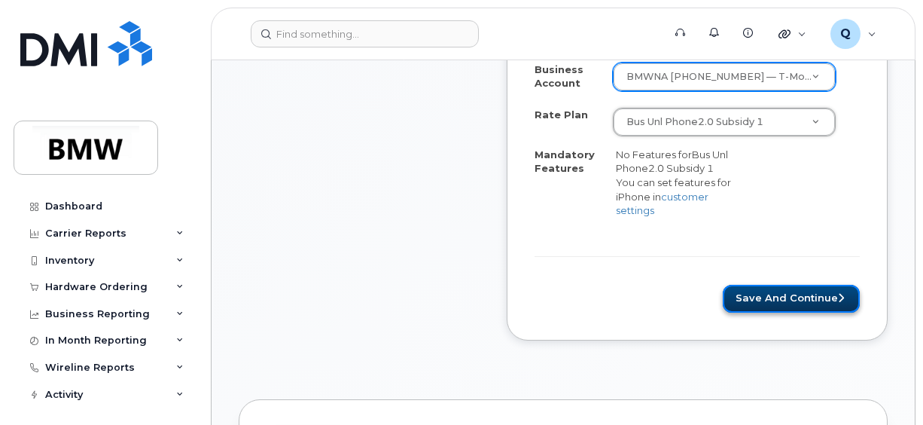
click at [799, 295] on button "Save and Continue" at bounding box center [791, 299] width 137 height 28
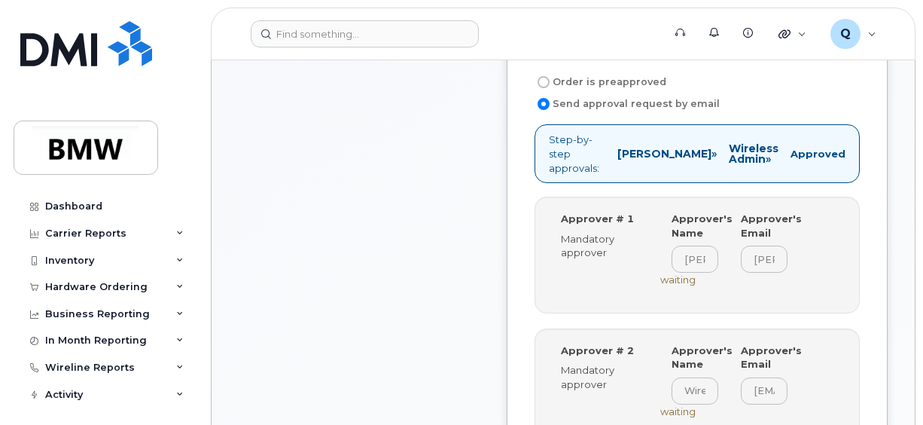
scroll to position [523, 0]
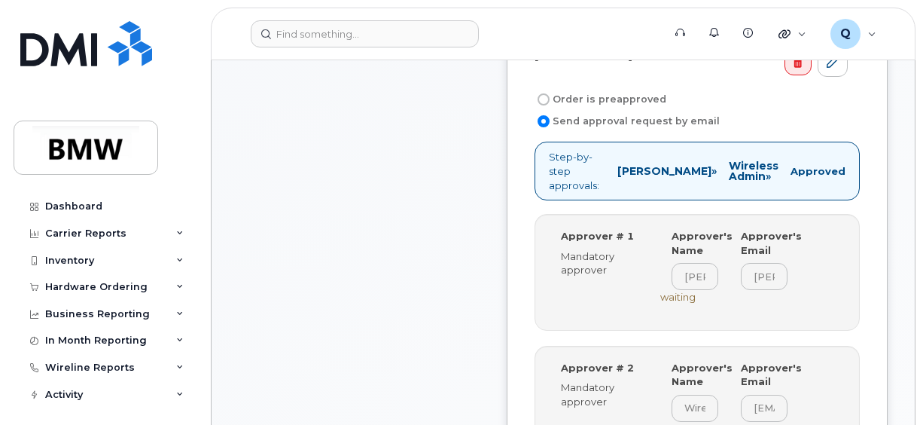
drag, startPoint x: 923, startPoint y: 140, endPoint x: 922, endPoint y: 155, distance: 15.1
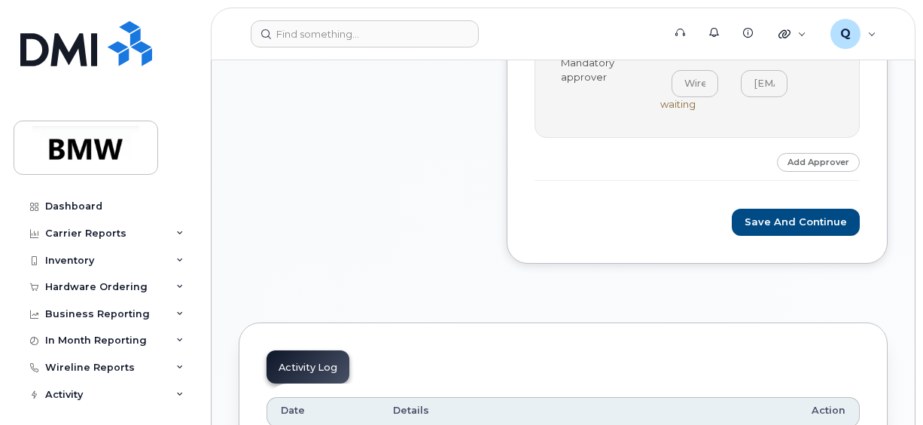
scroll to position [854, 0]
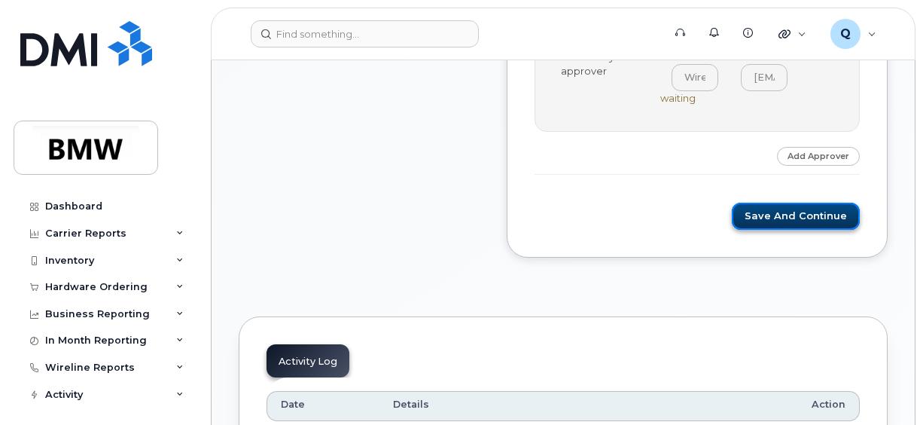
click at [778, 203] on button "Save and Continue" at bounding box center [796, 217] width 128 height 28
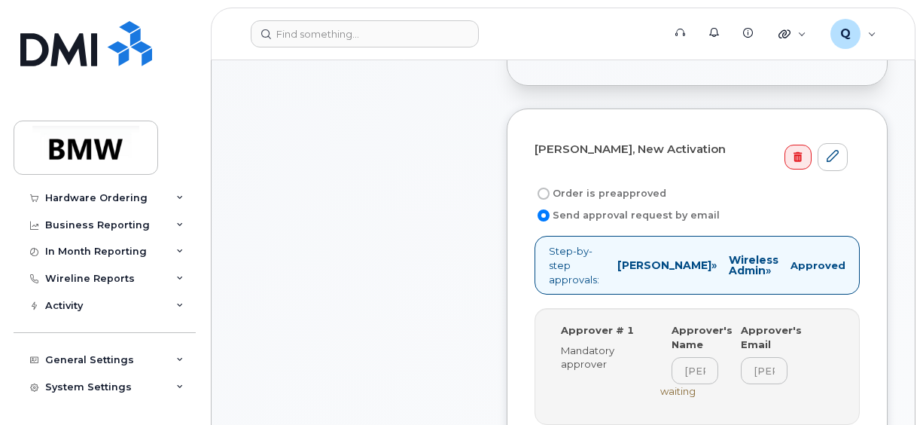
scroll to position [113, 0]
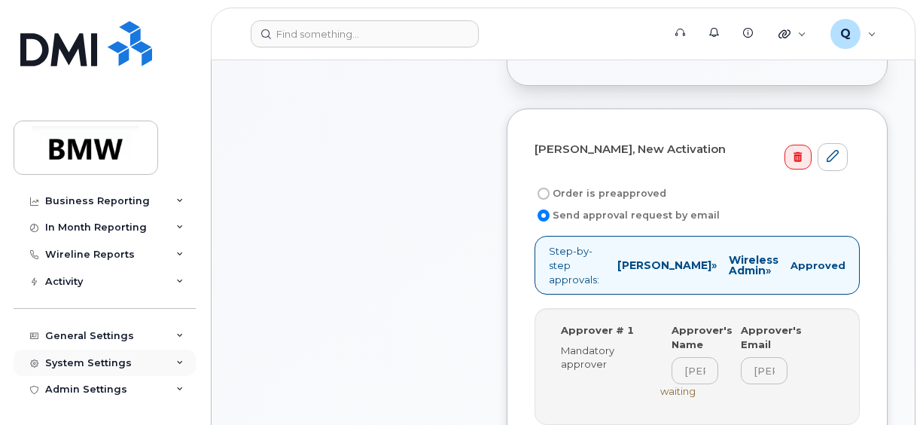
click at [74, 352] on div "System Settings" at bounding box center [105, 362] width 182 height 27
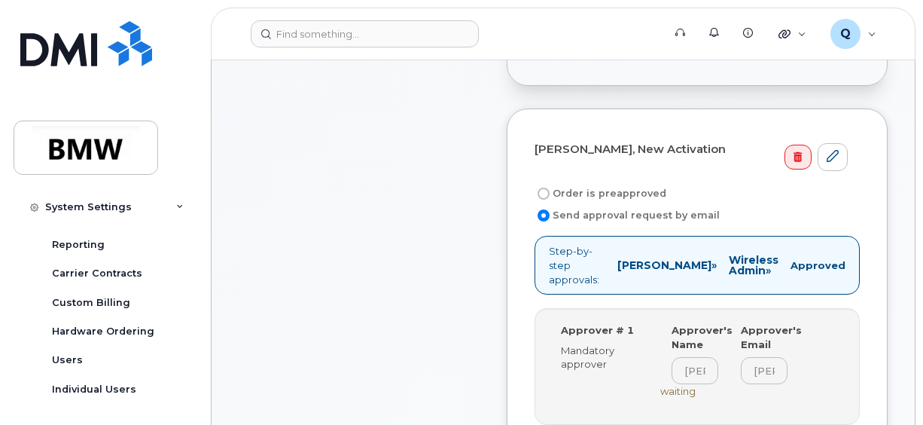
scroll to position [348, 0]
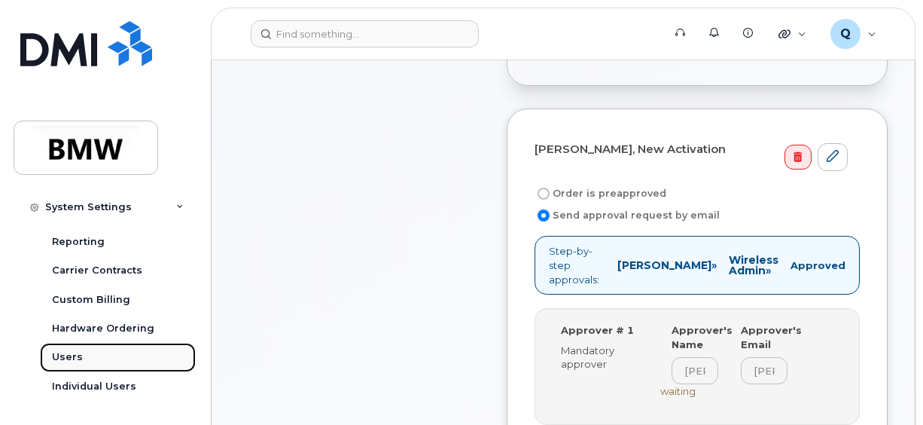
click at [78, 358] on div "Users" at bounding box center [67, 357] width 31 height 14
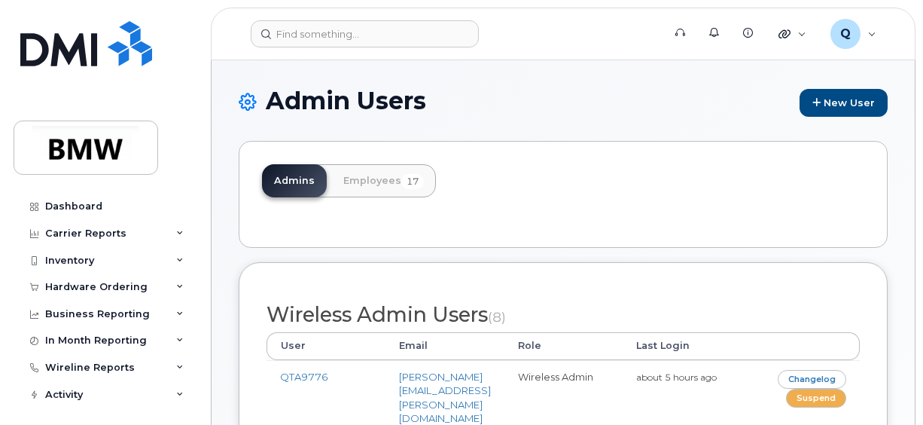
click at [318, 304] on h2 "Wireless Admin Users (8)" at bounding box center [563, 315] width 593 height 23
click at [368, 171] on link "Employees 17" at bounding box center [383, 180] width 105 height 33
click at [371, 179] on link "Employees 17" at bounding box center [383, 180] width 105 height 33
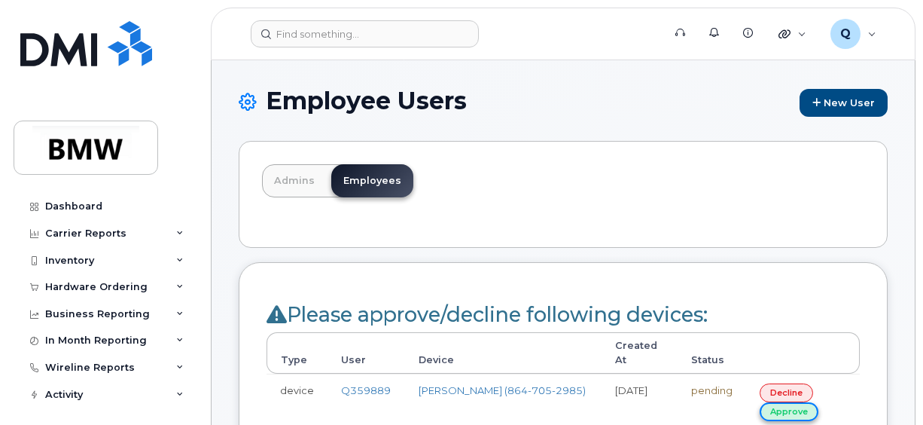
click at [779, 402] on link "approve" at bounding box center [789, 411] width 59 height 19
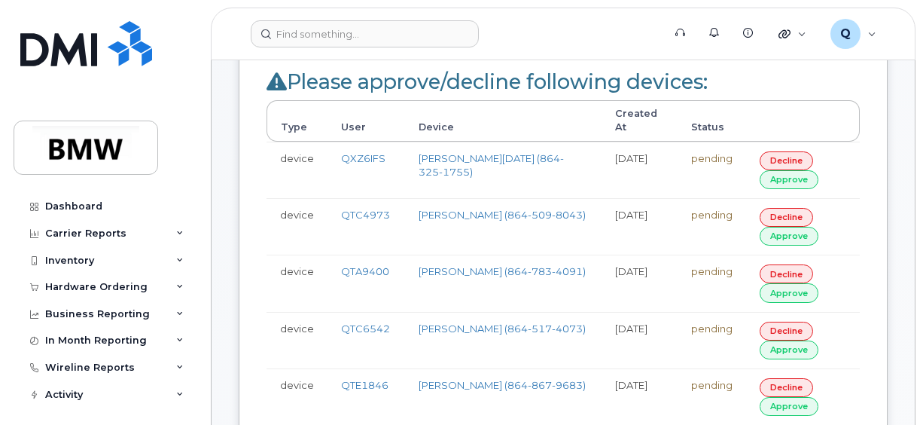
scroll to position [314, 0]
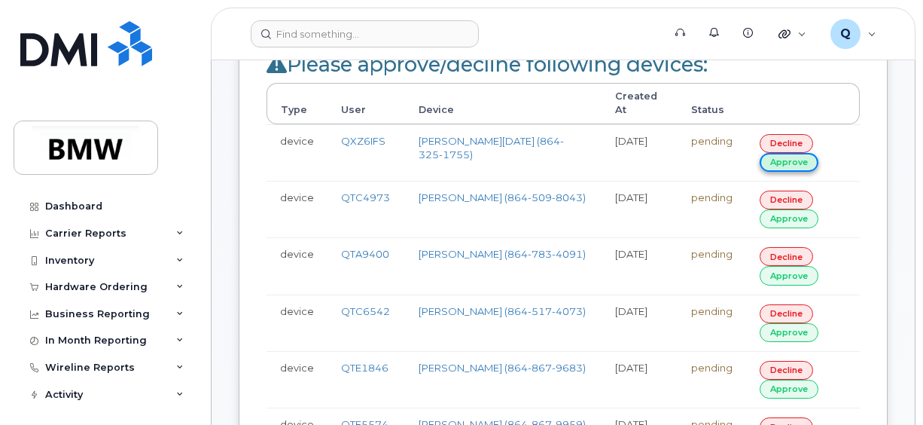
click at [772, 153] on link "approve" at bounding box center [789, 162] width 59 height 19
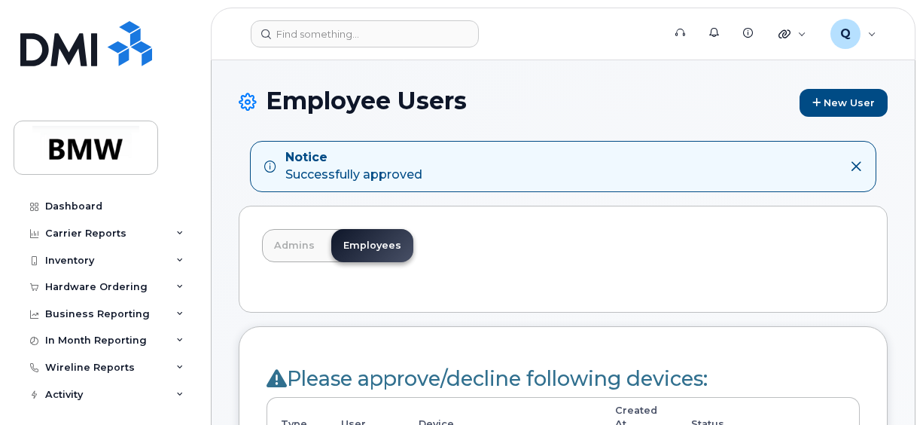
drag, startPoint x: 923, startPoint y: 59, endPoint x: 938, endPoint y: 88, distance: 33.4
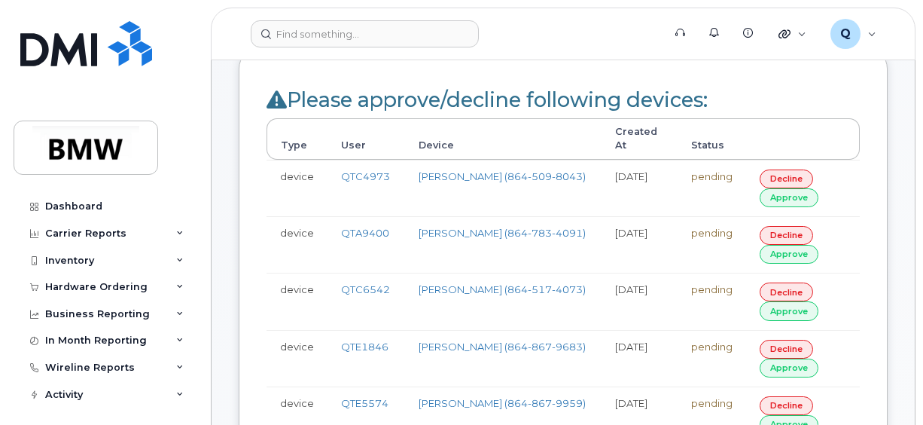
scroll to position [304, 0]
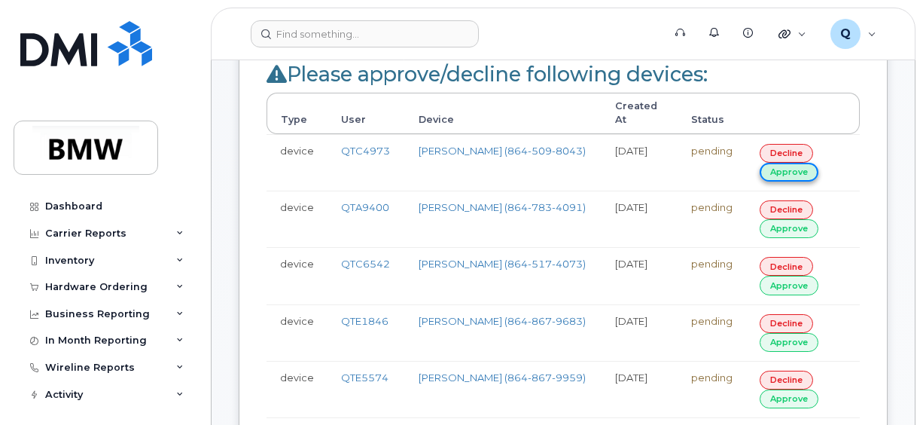
click at [789, 163] on link "approve" at bounding box center [789, 172] width 59 height 19
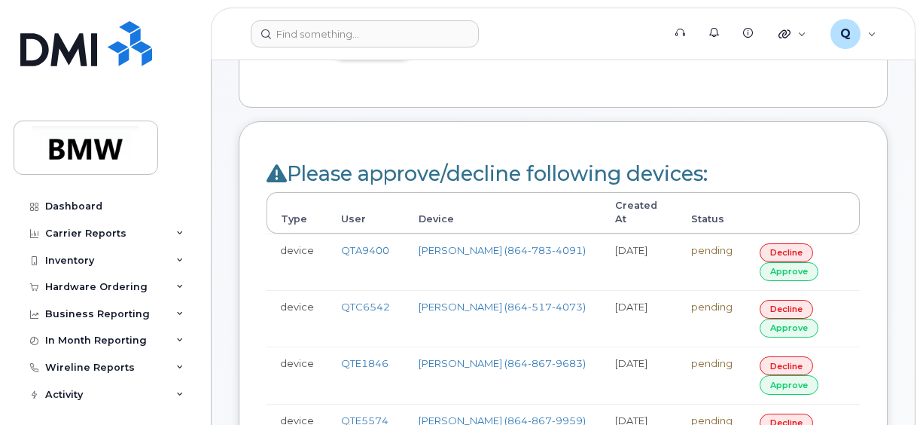
scroll to position [241, 0]
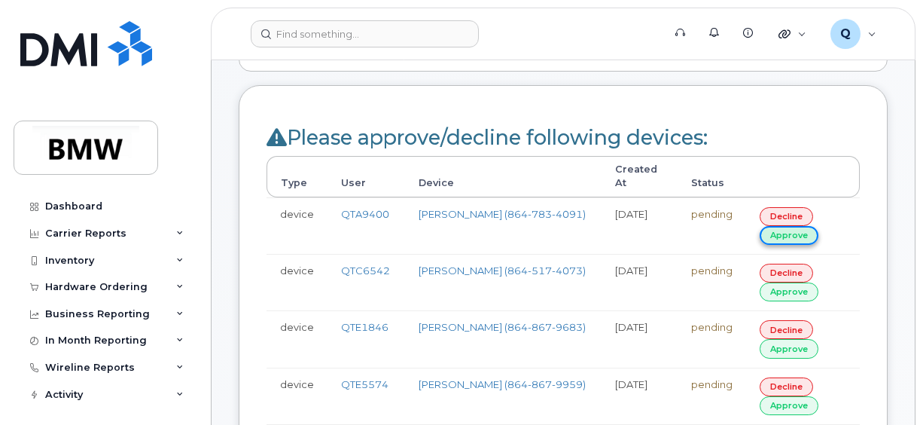
click at [788, 226] on link "approve" at bounding box center [789, 235] width 59 height 19
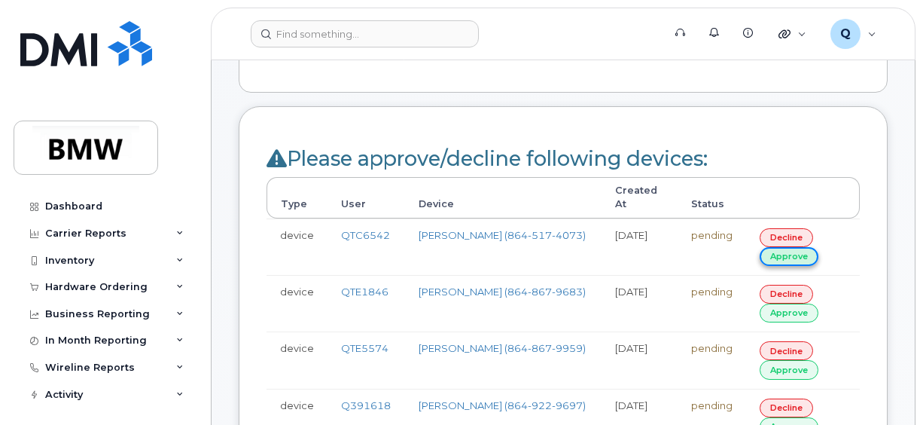
click at [770, 247] on link "approve" at bounding box center [789, 256] width 59 height 19
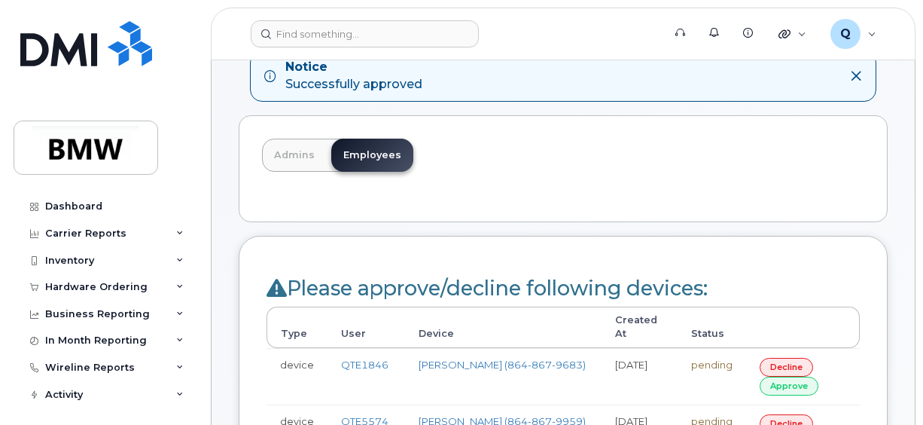
scroll to position [121, 0]
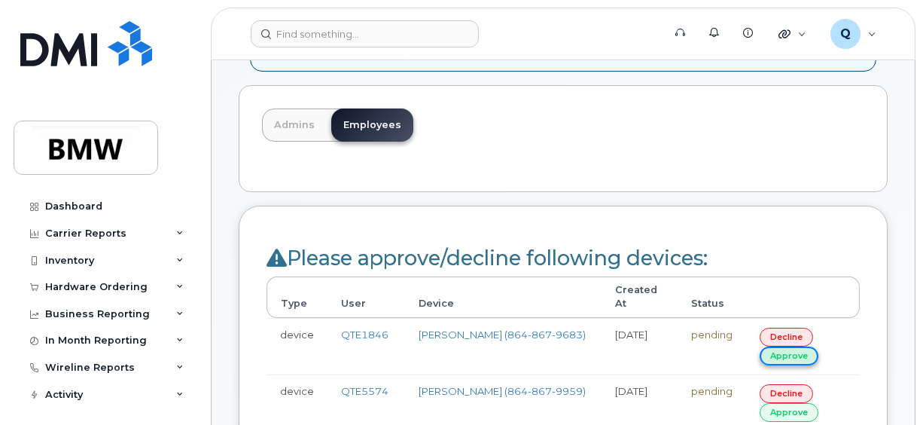
click at [786, 346] on link "approve" at bounding box center [789, 355] width 59 height 19
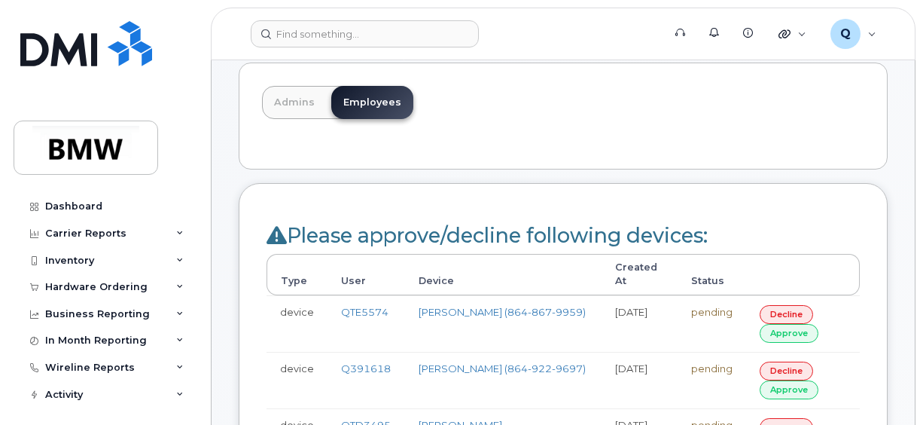
scroll to position [151, 0]
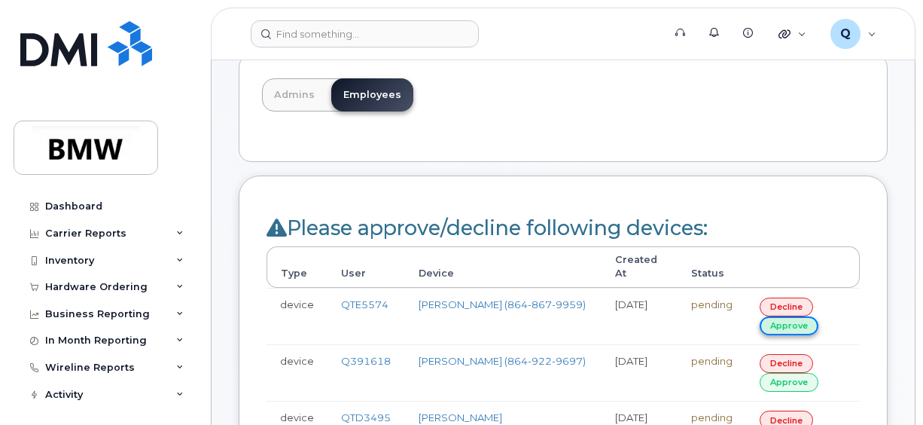
click at [785, 316] on link "approve" at bounding box center [789, 325] width 59 height 19
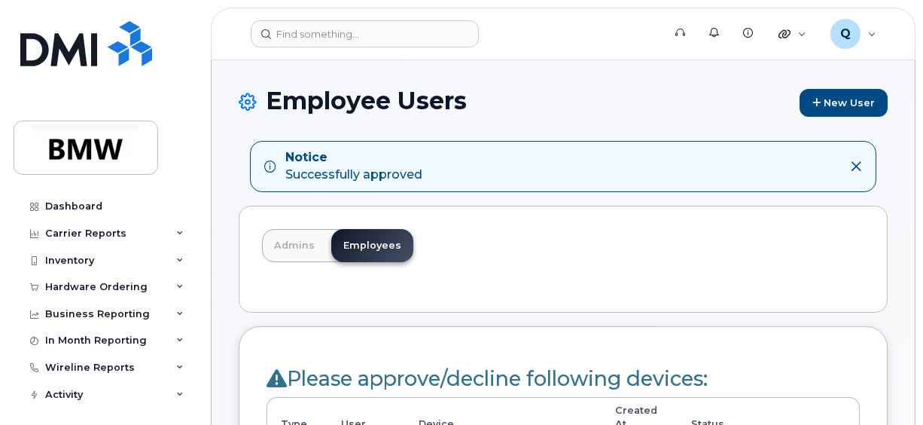
click at [828, 234] on div "Admins Employees" at bounding box center [563, 259] width 649 height 107
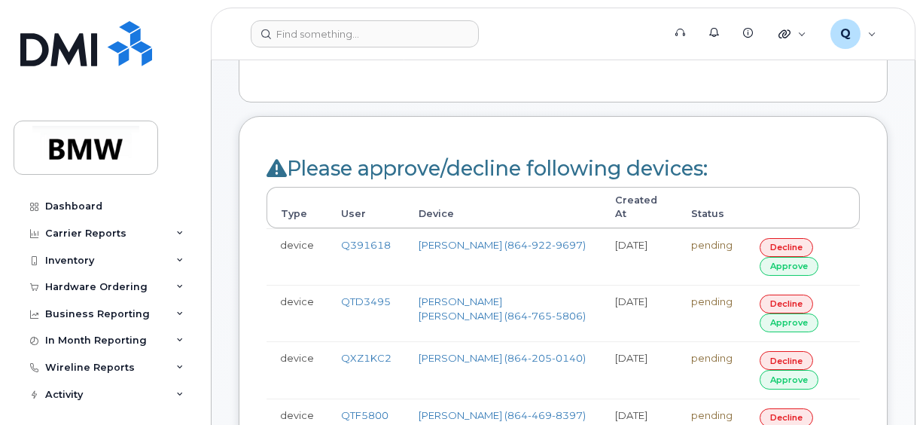
scroll to position [211, 0]
click at [772, 256] on link "approve" at bounding box center [789, 265] width 59 height 19
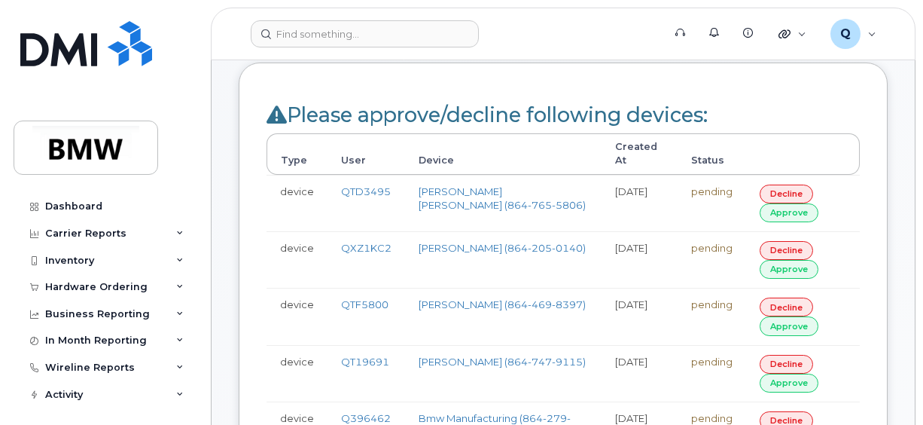
scroll to position [271, 0]
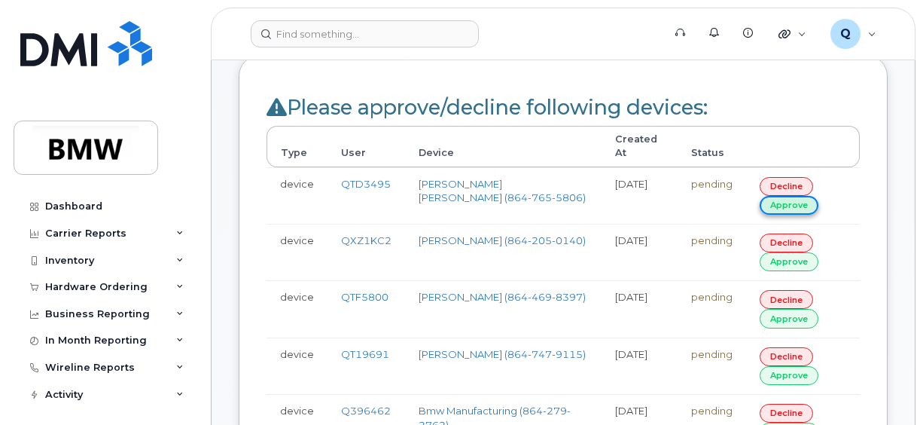
click at [773, 196] on link "approve" at bounding box center [789, 205] width 59 height 19
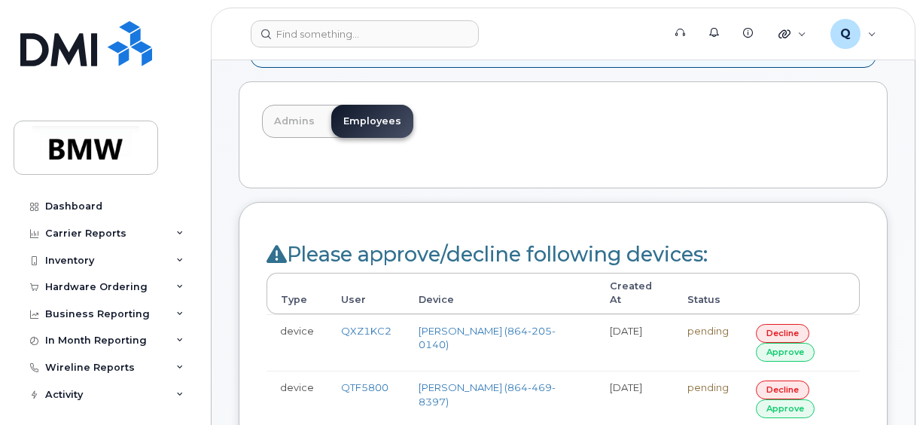
scroll to position [151, 0]
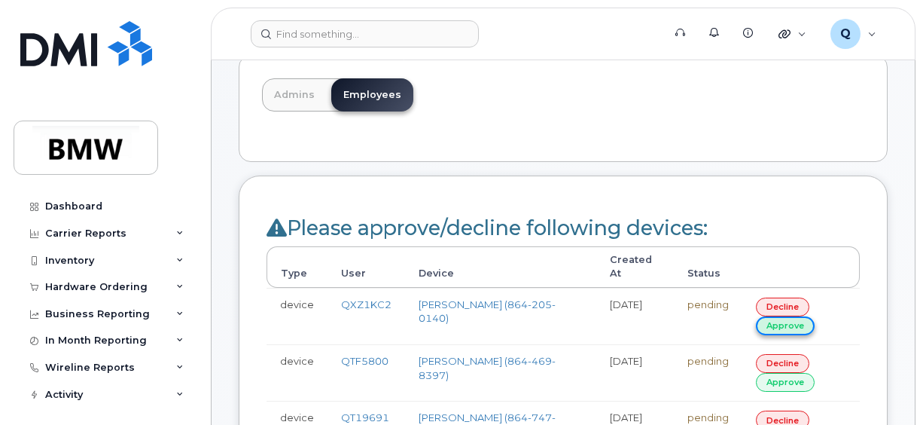
click at [767, 316] on link "approve" at bounding box center [785, 325] width 59 height 19
click at [777, 316] on link "approve" at bounding box center [785, 325] width 59 height 19
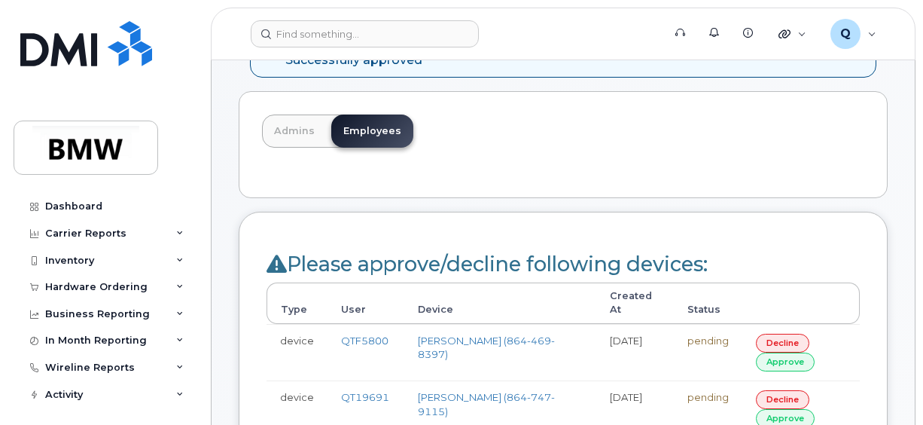
scroll to position [139, 0]
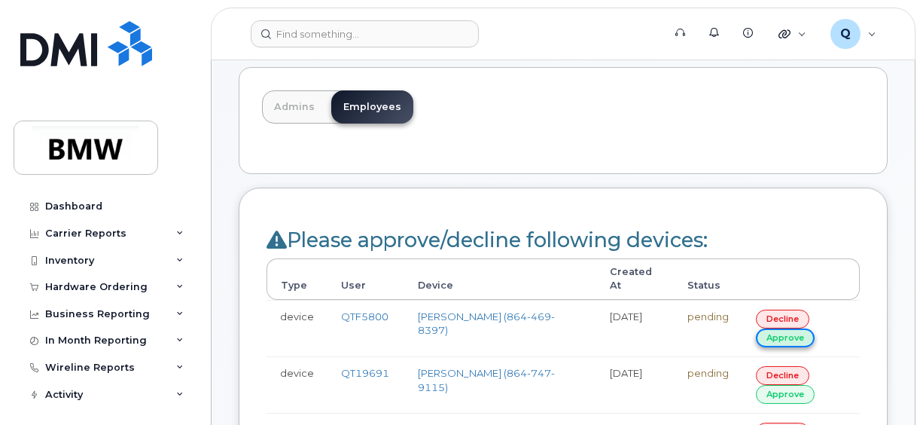
click at [773, 328] on link "approve" at bounding box center [785, 337] width 59 height 19
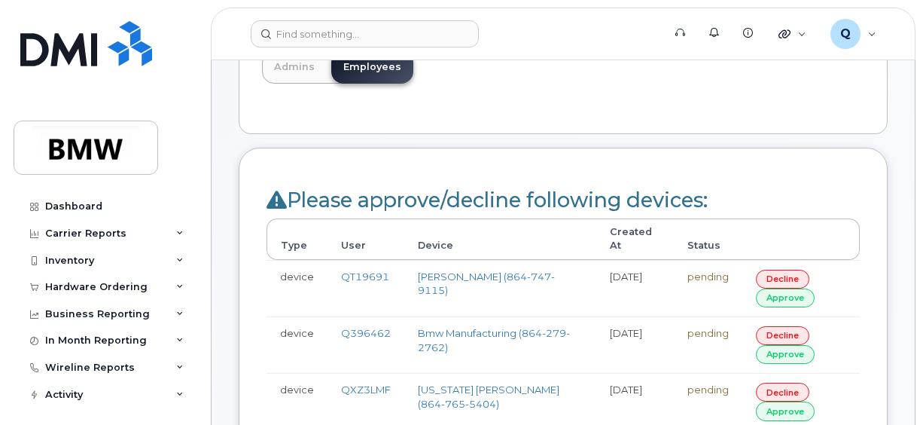
scroll to position [181, 0]
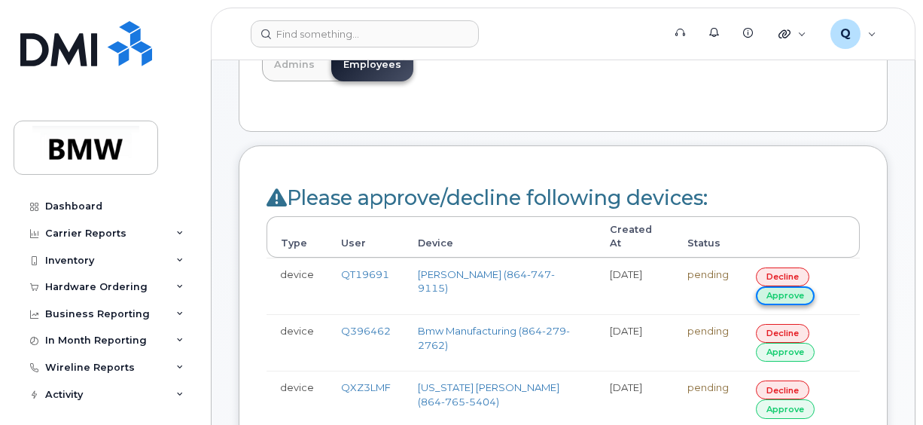
click at [788, 286] on link "approve" at bounding box center [785, 295] width 59 height 19
